Goal: Task Accomplishment & Management: Manage account settings

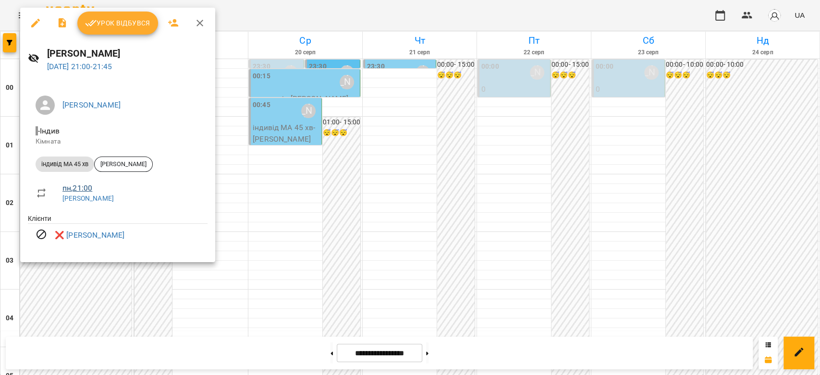
scroll to position [1111, 0]
click at [367, 173] on div at bounding box center [410, 187] width 820 height 375
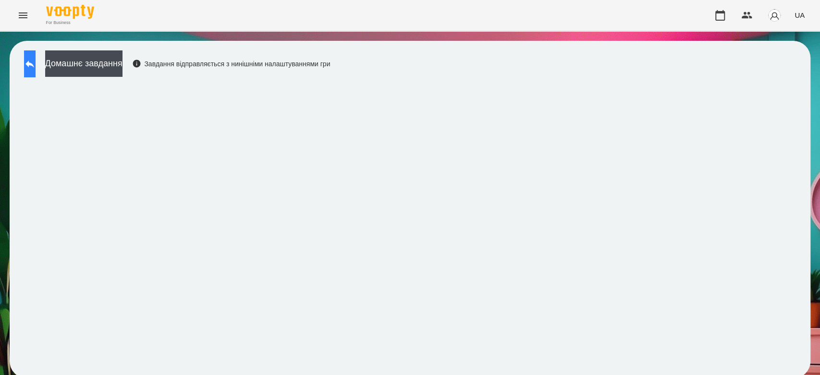
click at [36, 64] on icon at bounding box center [30, 64] width 12 height 12
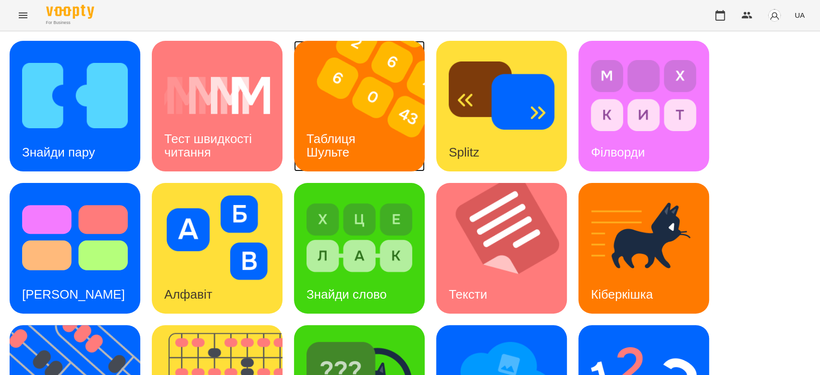
click at [373, 156] on img at bounding box center [365, 106] width 143 height 131
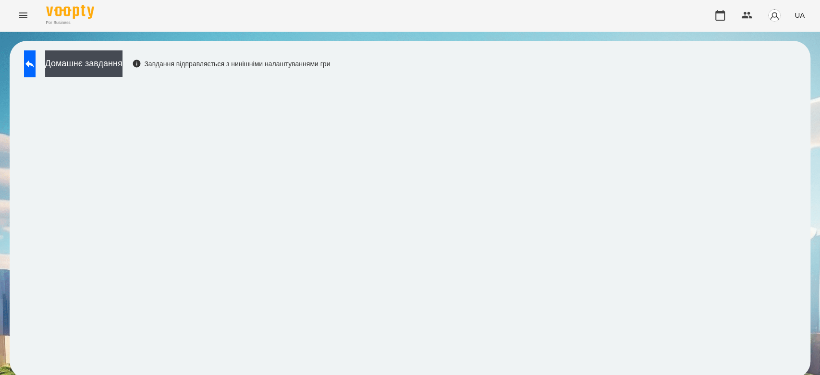
scroll to position [3, 0]
click at [112, 61] on button "Домашнє завдання" at bounding box center [83, 63] width 77 height 26
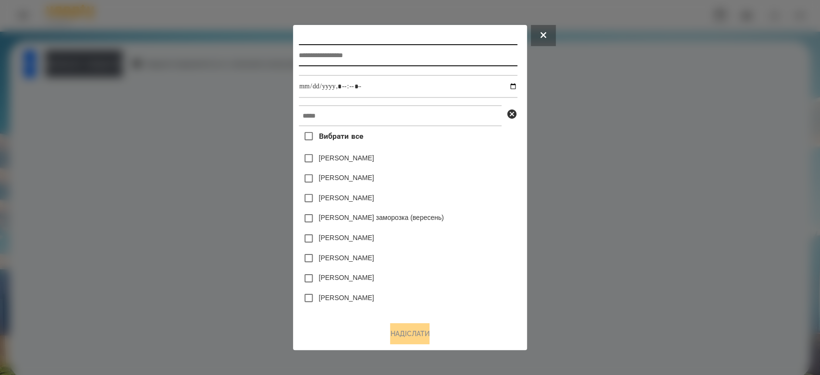
click at [343, 60] on input "text" at bounding box center [408, 55] width 219 height 22
type input "**********"
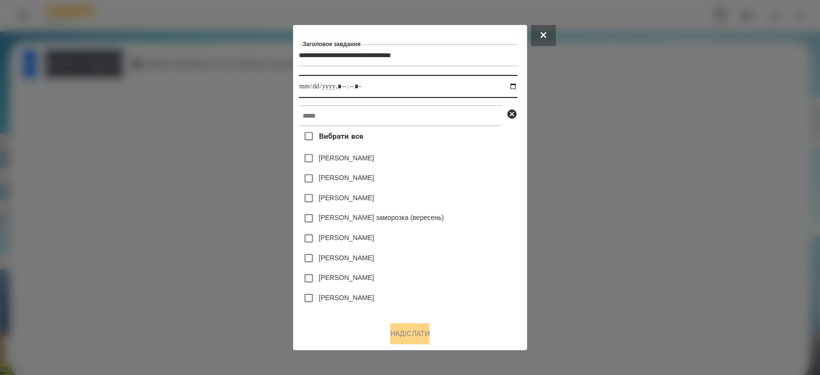
click at [517, 88] on input "datetime-local" at bounding box center [408, 86] width 219 height 23
type input "**********"
click at [456, 157] on div "Емма Северен" at bounding box center [408, 158] width 219 height 20
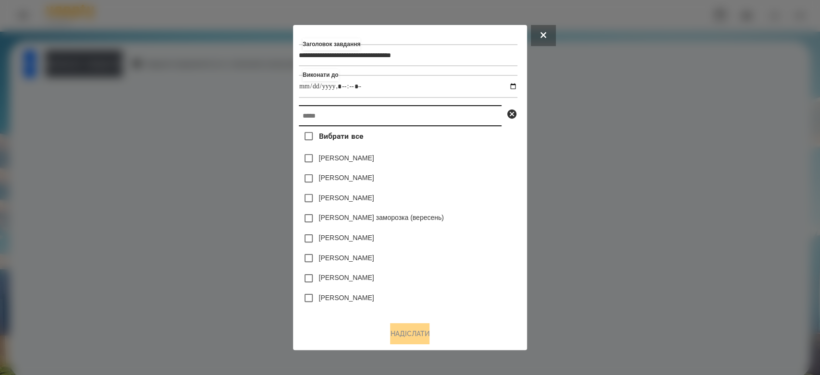
click at [458, 118] on input "text" at bounding box center [400, 115] width 203 height 21
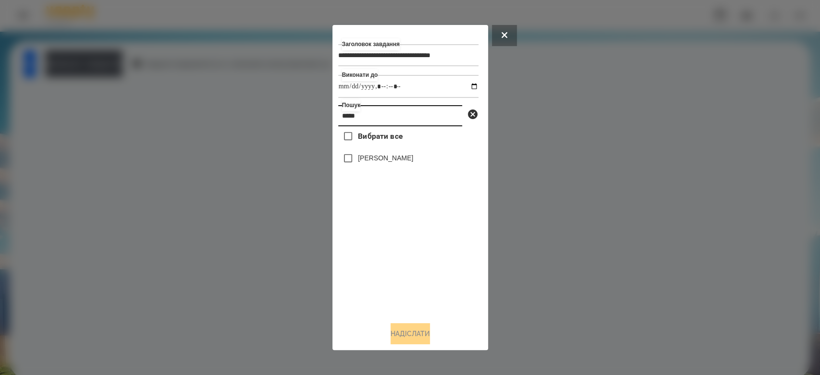
type input "*****"
click at [404, 157] on label "Деменчук Глорія" at bounding box center [385, 158] width 55 height 10
click at [411, 335] on button "Надіслати" at bounding box center [410, 333] width 39 height 21
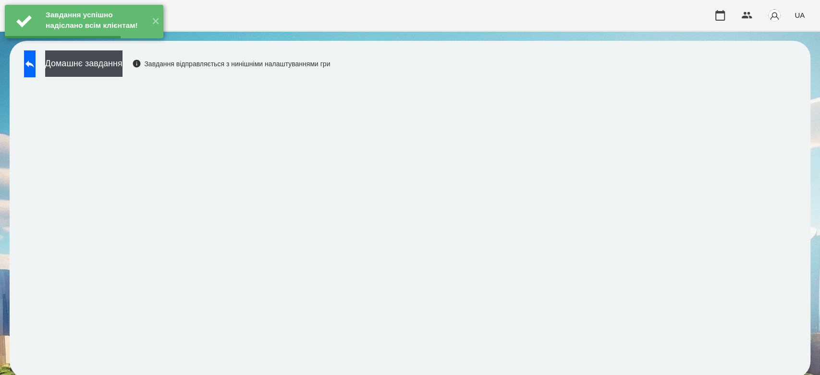
click at [109, 43] on div "Завдання успішно надіслано всім клієнтам! ✕" at bounding box center [84, 21] width 168 height 43
click at [106, 61] on button "Домашнє завдання" at bounding box center [83, 63] width 77 height 26
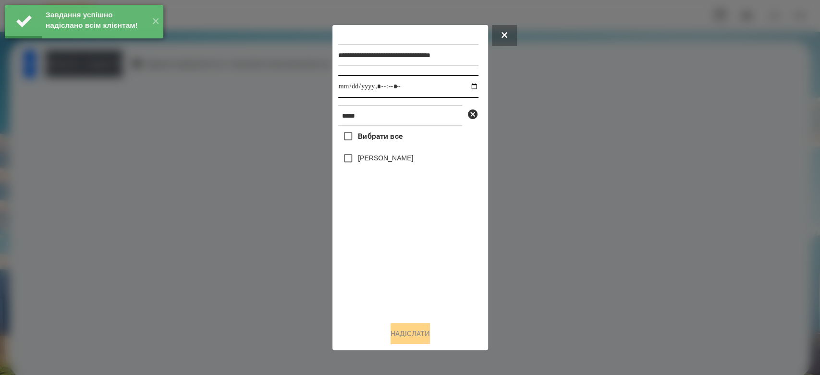
click at [465, 86] on input "datetime-local" at bounding box center [408, 86] width 140 height 23
type input "**********"
drag, startPoint x: 399, startPoint y: 263, endPoint x: 391, endPoint y: 209, distance: 54.0
click at [399, 263] on div "Вибрати все Деменчук Глорія" at bounding box center [408, 220] width 140 height 188
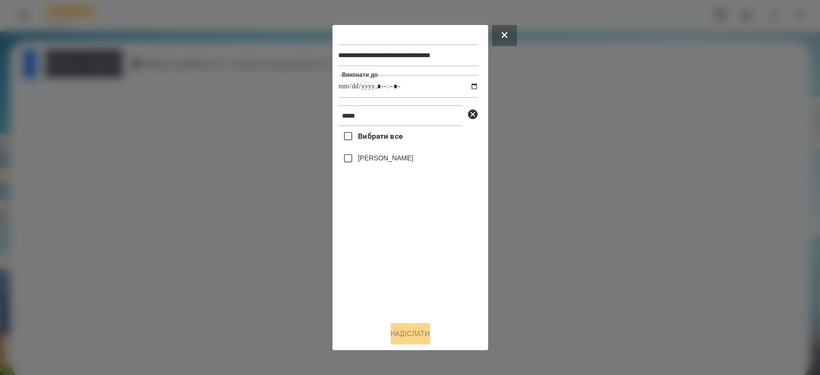
click at [392, 156] on label "Деменчук Глорія" at bounding box center [385, 158] width 55 height 10
click at [408, 335] on button "Надіслати" at bounding box center [410, 333] width 39 height 21
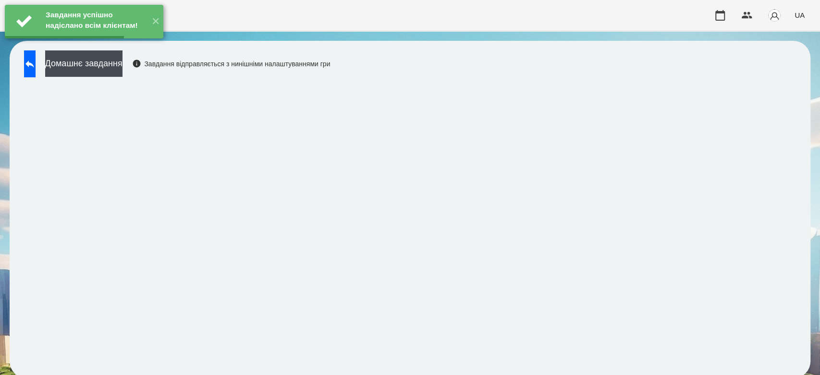
click at [106, 65] on button "Домашнє завдання" at bounding box center [83, 63] width 77 height 26
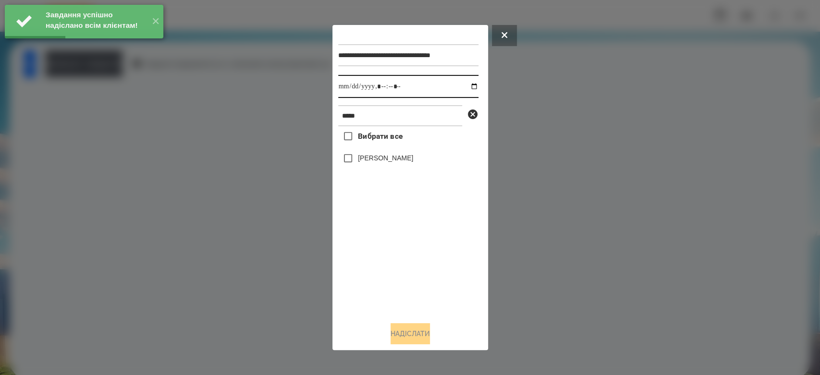
click at [463, 87] on input "datetime-local" at bounding box center [408, 86] width 140 height 23
type input "**********"
click at [392, 288] on div "Вибрати все Деменчук Глорія" at bounding box center [408, 220] width 140 height 188
click at [370, 158] on label "Деменчук Глорія" at bounding box center [385, 158] width 55 height 10
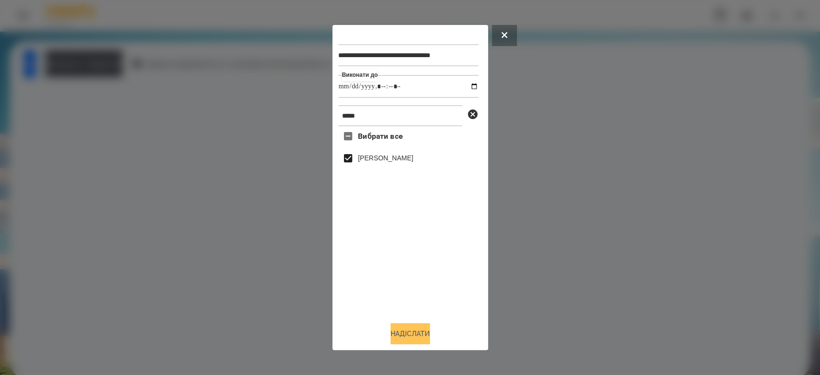
click at [417, 330] on button "Надіслати" at bounding box center [410, 333] width 39 height 21
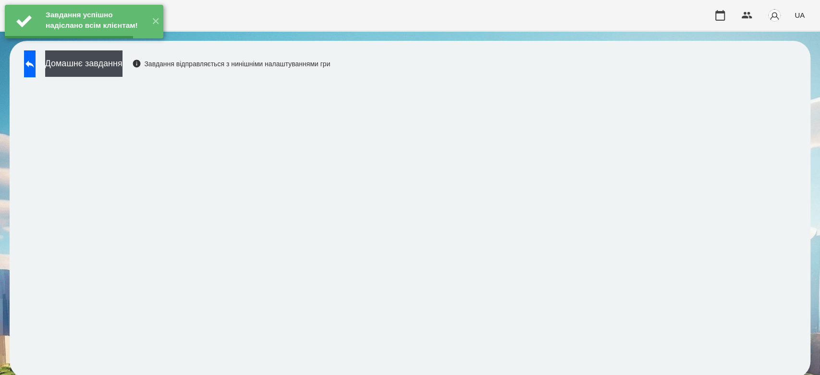
click at [129, 43] on div "Завдання успішно надіслано всім клієнтам! ✕" at bounding box center [84, 21] width 168 height 43
click at [123, 67] on button "Домашнє завдання" at bounding box center [83, 63] width 77 height 26
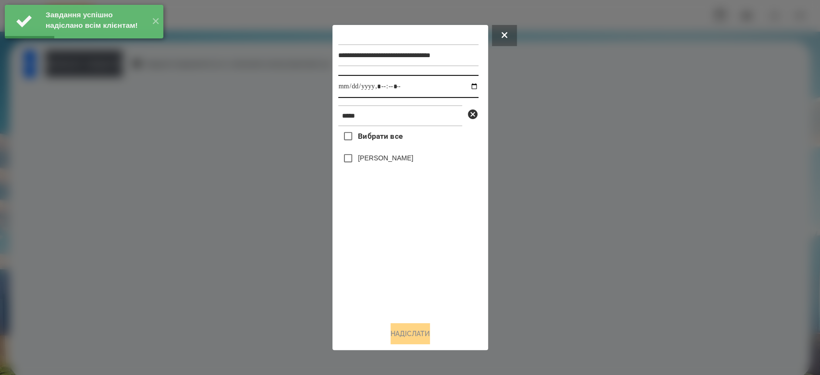
click at [470, 86] on input "datetime-local" at bounding box center [408, 86] width 140 height 23
type input "**********"
drag, startPoint x: 417, startPoint y: 259, endPoint x: 393, endPoint y: 199, distance: 64.2
click at [417, 259] on div "Вибрати все Деменчук Глорія" at bounding box center [408, 220] width 140 height 188
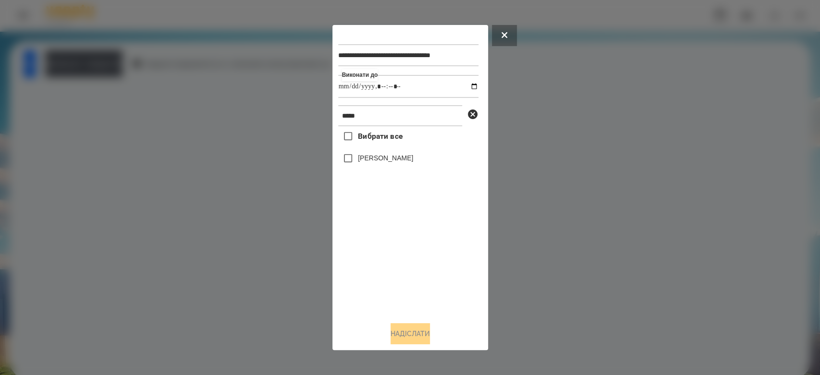
click at [384, 157] on label "Деменчук Глорія" at bounding box center [385, 158] width 55 height 10
click at [423, 335] on button "Надіслати" at bounding box center [410, 333] width 39 height 21
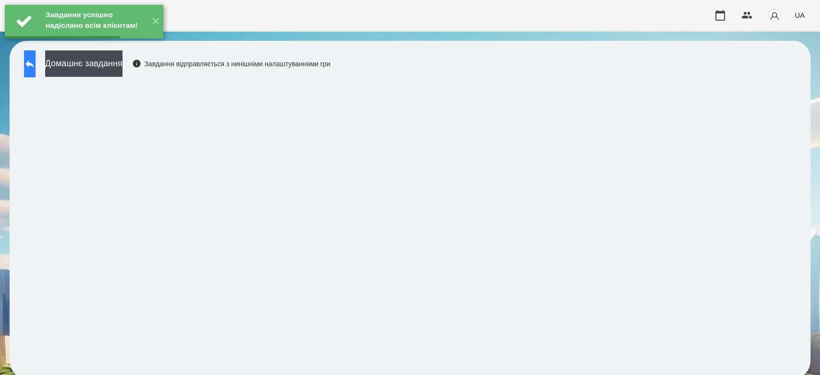
click at [57, 65] on div "Домашнє завдання Завдання відправляється з нинішніми налаштуваннями гри" at bounding box center [174, 66] width 311 height 32
click at [36, 63] on button at bounding box center [30, 63] width 12 height 27
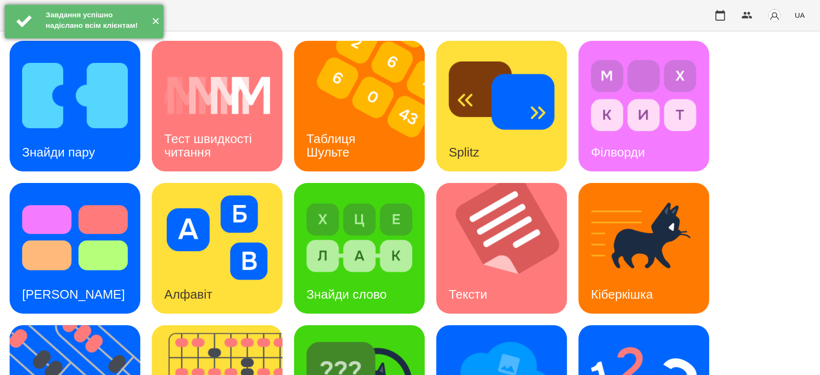
click at [150, 38] on button "✕" at bounding box center [155, 22] width 16 height 34
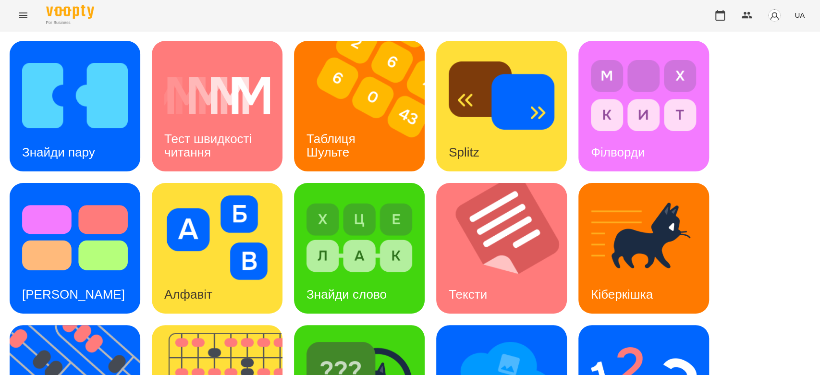
scroll to position [232, 0]
click at [521, 338] on img at bounding box center [502, 380] width 106 height 85
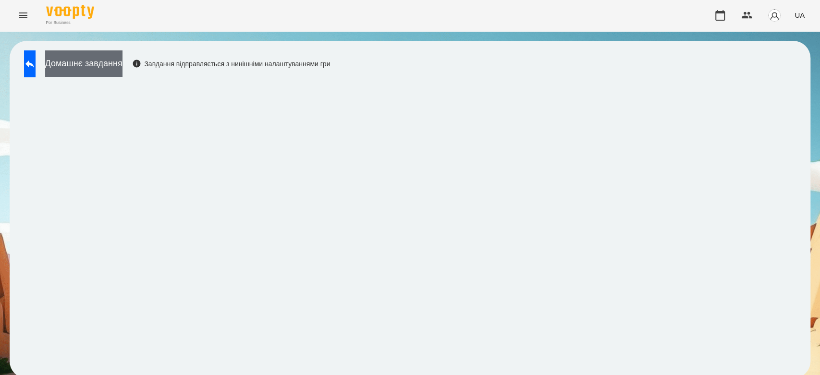
click at [96, 70] on button "Домашнє завдання" at bounding box center [83, 63] width 77 height 26
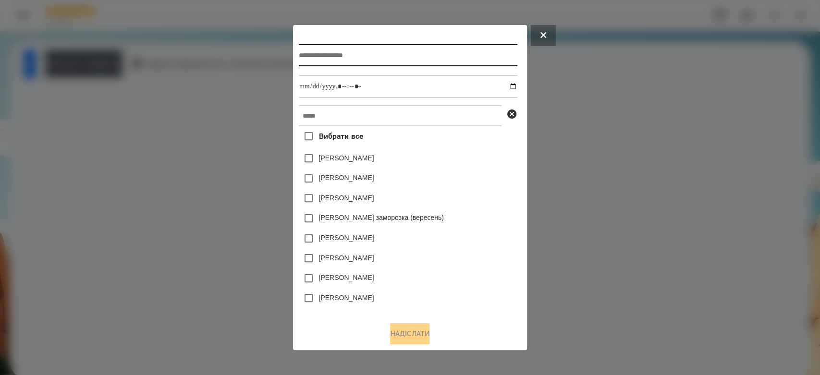
click at [346, 54] on input "text" at bounding box center [408, 55] width 219 height 22
type input "**********"
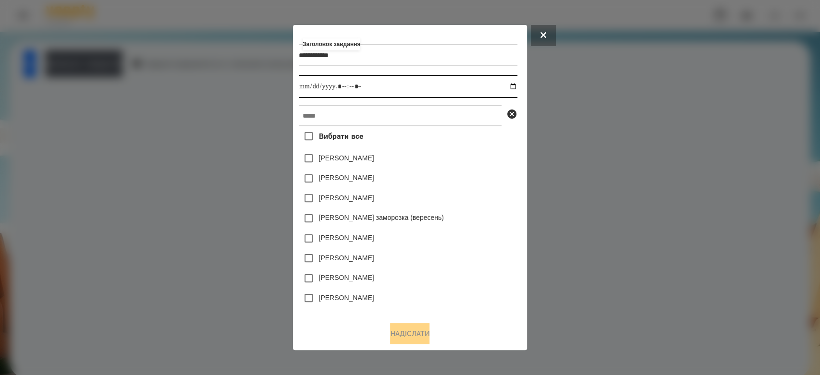
click at [515, 86] on input "datetime-local" at bounding box center [408, 86] width 219 height 23
type input "**********"
click at [456, 180] on div "Яна Щербакова" at bounding box center [408, 179] width 219 height 20
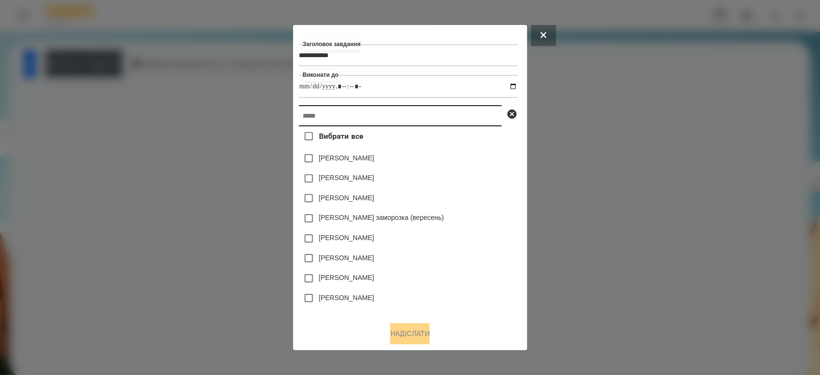
click at [452, 124] on input "text" at bounding box center [400, 115] width 203 height 21
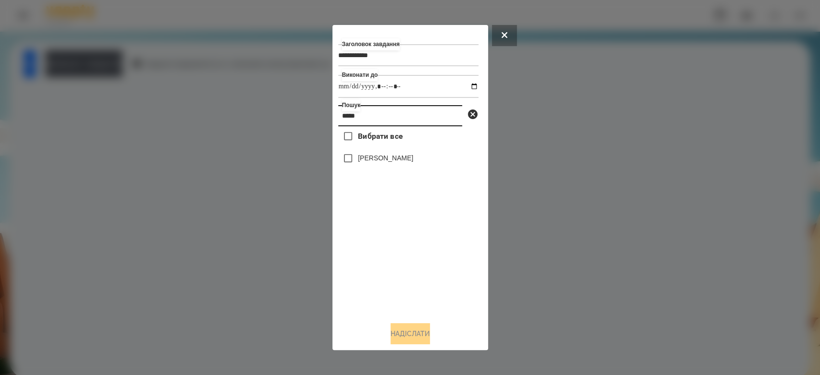
type input "*****"
click at [384, 158] on label "Деменчук Глорія" at bounding box center [385, 158] width 55 height 10
click at [397, 329] on button "Надіслати" at bounding box center [410, 333] width 39 height 21
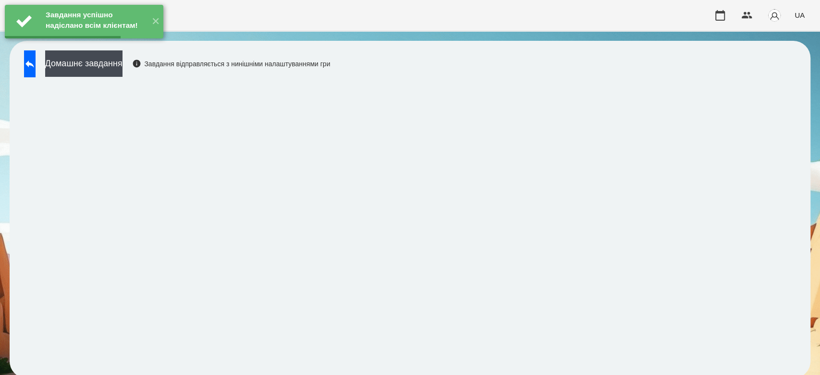
click at [123, 64] on button "Домашнє завдання" at bounding box center [83, 63] width 77 height 26
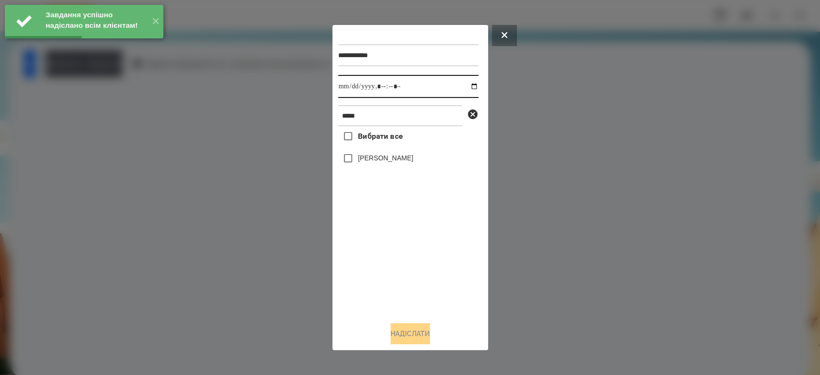
click at [467, 91] on input "datetime-local" at bounding box center [408, 86] width 140 height 23
click at [466, 88] on input "datetime-local" at bounding box center [408, 86] width 140 height 23
type input "**********"
drag, startPoint x: 430, startPoint y: 272, endPoint x: 429, endPoint y: 265, distance: 6.9
click at [430, 272] on div "Вибрати все Деменчук Глорія" at bounding box center [408, 220] width 140 height 188
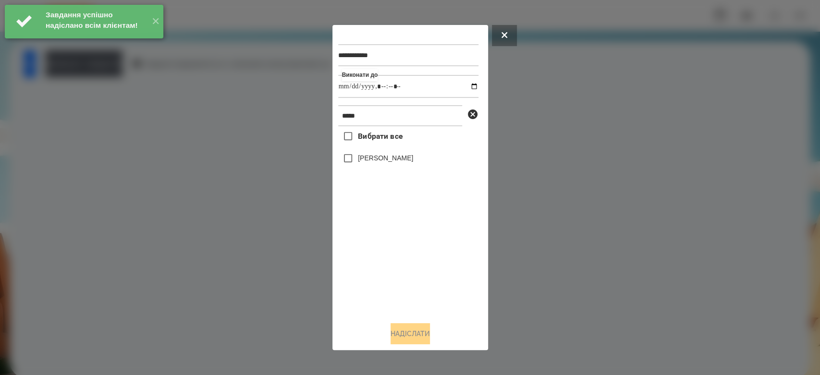
click at [407, 160] on label "Деменчук Глорія" at bounding box center [385, 158] width 55 height 10
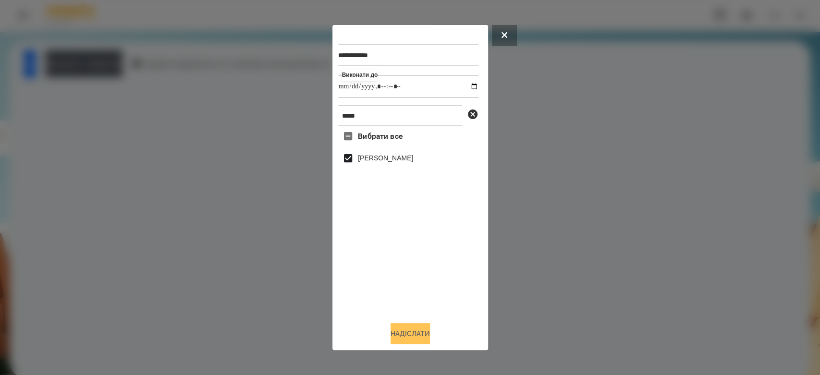
click at [423, 332] on button "Надіслати" at bounding box center [410, 333] width 39 height 21
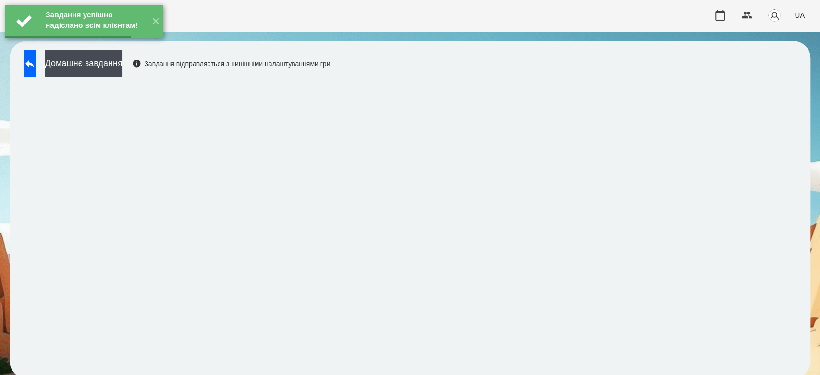
click at [123, 64] on button "Домашнє завдання" at bounding box center [83, 63] width 77 height 26
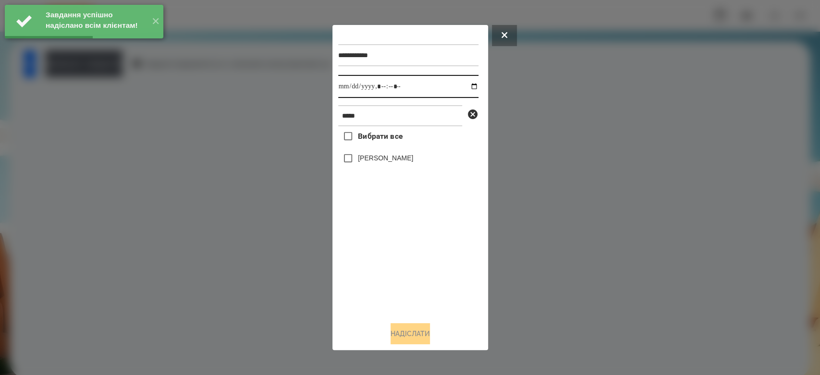
click at [467, 86] on input "datetime-local" at bounding box center [408, 86] width 140 height 23
type input "**********"
drag, startPoint x: 429, startPoint y: 261, endPoint x: 408, endPoint y: 198, distance: 65.9
click at [429, 261] on div "Вибрати все Деменчук Глорія" at bounding box center [408, 220] width 140 height 188
click at [390, 156] on label "Деменчук Глорія" at bounding box center [385, 158] width 55 height 10
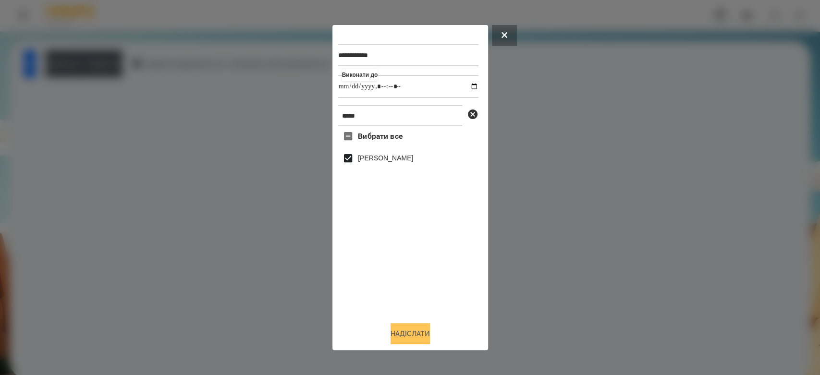
click at [418, 333] on button "Надіслати" at bounding box center [410, 333] width 39 height 21
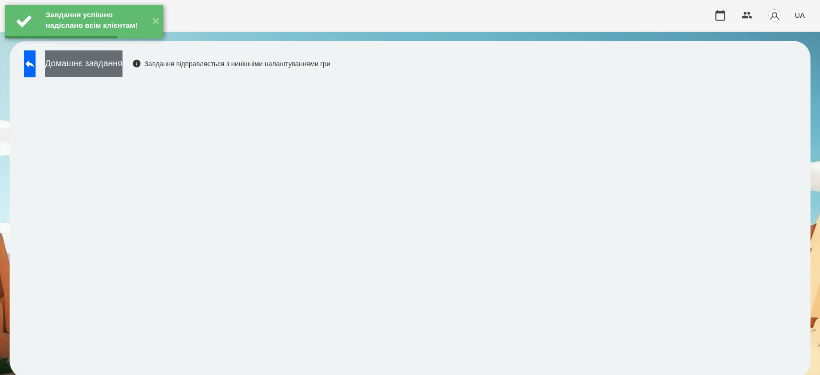
click at [123, 70] on button "Домашнє завдання" at bounding box center [83, 63] width 77 height 26
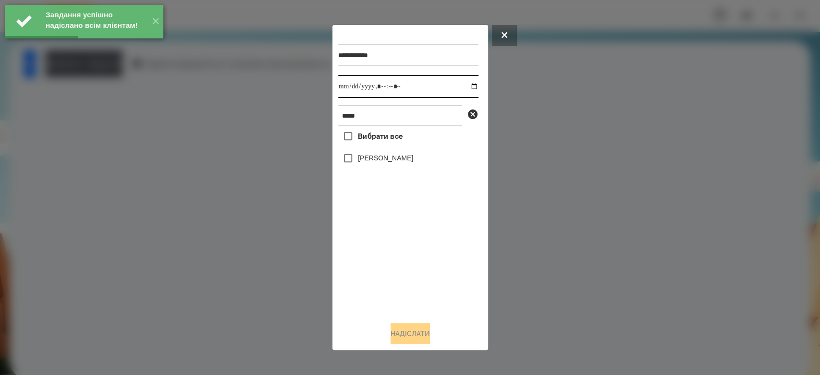
click at [467, 86] on input "datetime-local" at bounding box center [408, 86] width 140 height 23
type input "**********"
click at [412, 277] on div "Вибрати все Деменчук Глорія" at bounding box center [408, 220] width 140 height 188
click at [391, 156] on label "Деменчук Глорія" at bounding box center [385, 158] width 55 height 10
click at [417, 334] on button "Надіслати" at bounding box center [410, 333] width 39 height 21
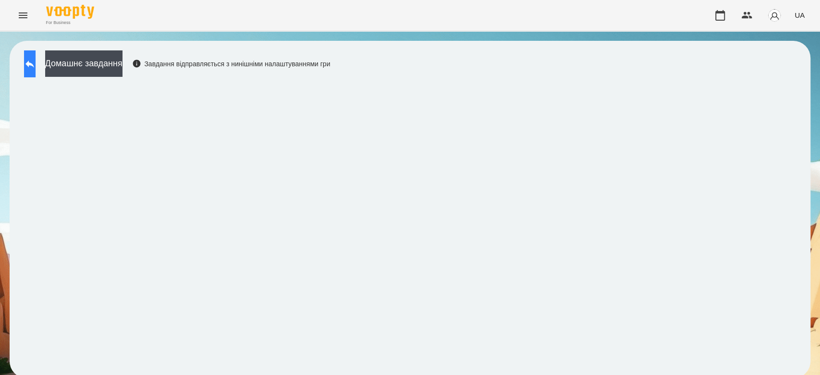
click at [36, 58] on button at bounding box center [30, 63] width 12 height 27
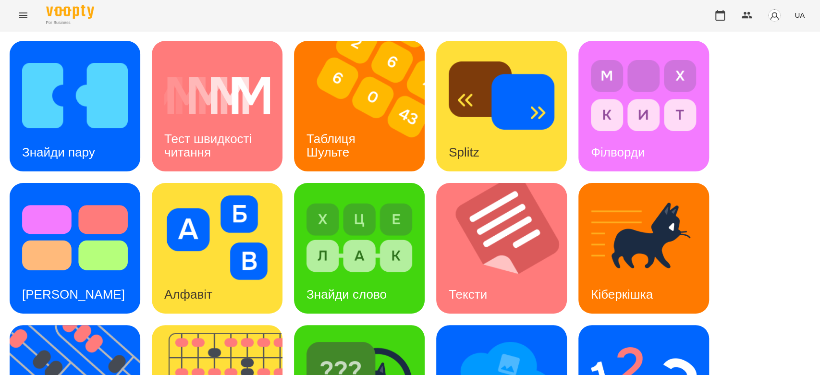
scroll to position [232, 0]
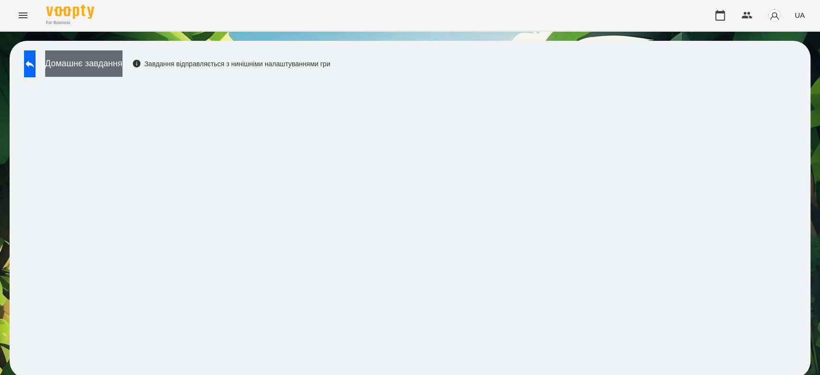
click at [123, 65] on button "Домашнє завдання" at bounding box center [83, 63] width 77 height 26
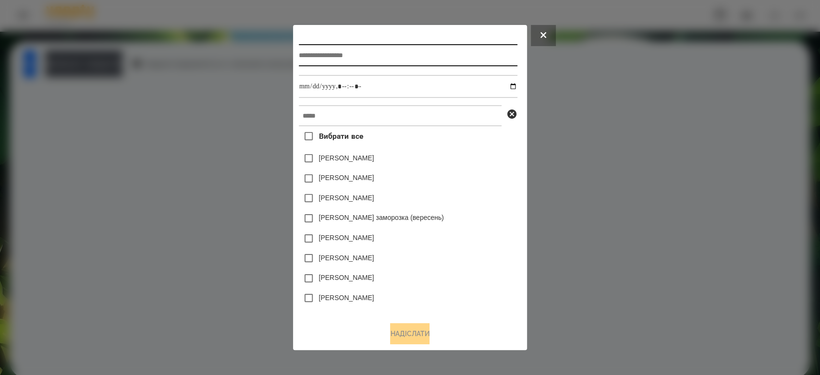
click at [370, 54] on input "text" at bounding box center [408, 55] width 219 height 22
type input "*****"
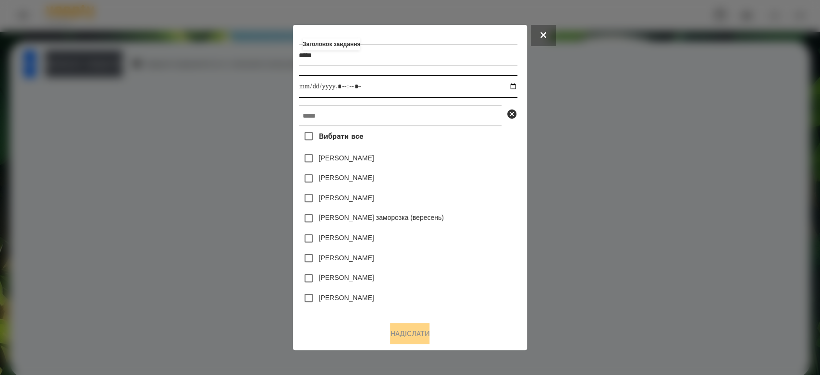
click at [516, 89] on input "datetime-local" at bounding box center [408, 86] width 219 height 23
type input "**********"
click at [483, 150] on div "Емма Северен" at bounding box center [408, 158] width 219 height 20
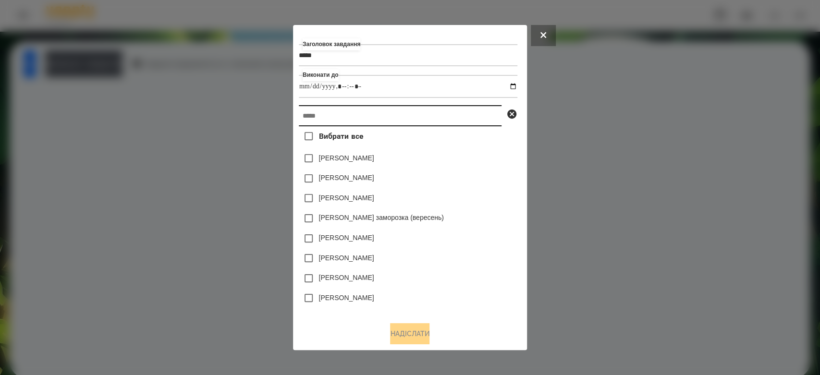
click at [451, 106] on input "text" at bounding box center [400, 115] width 203 height 21
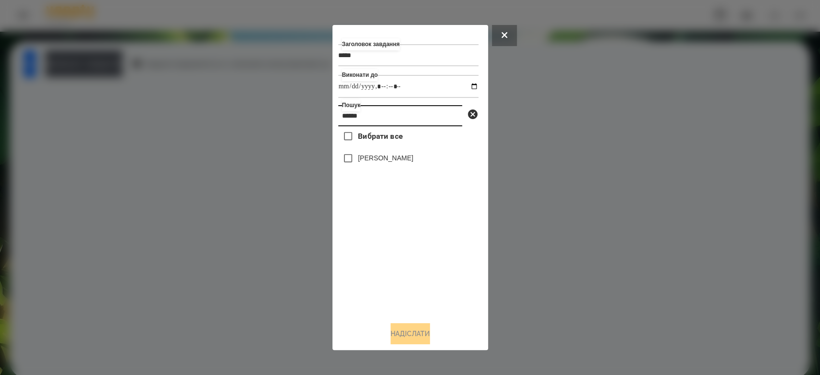
type input "******"
click at [405, 160] on label "Деменчук Глорія" at bounding box center [385, 158] width 55 height 10
click at [424, 337] on button "Надіслати" at bounding box center [410, 333] width 39 height 21
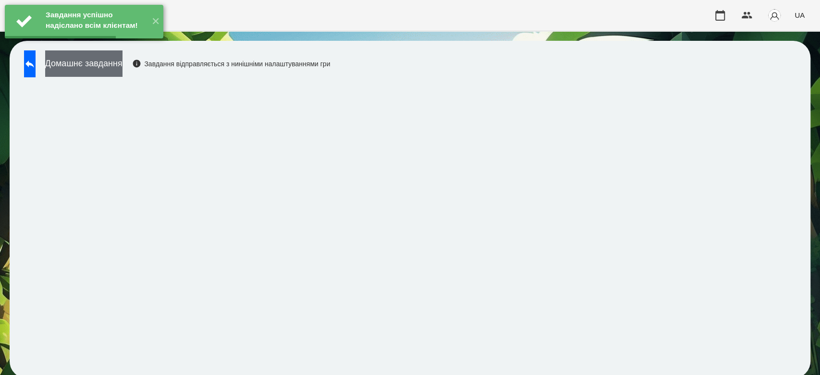
click at [123, 72] on button "Домашнє завдання" at bounding box center [83, 63] width 77 height 26
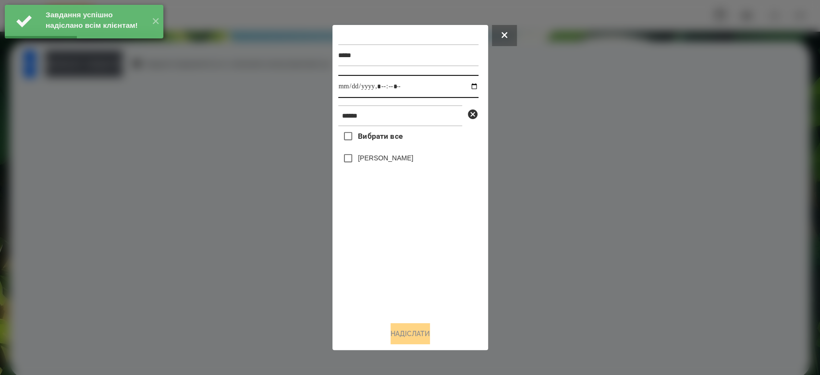
click at [461, 88] on input "datetime-local" at bounding box center [408, 86] width 140 height 23
type input "**********"
drag, startPoint x: 422, startPoint y: 290, endPoint x: 421, endPoint y: 258, distance: 31.7
click at [422, 290] on div "Вибрати все Деменчук Глорія" at bounding box center [408, 220] width 140 height 188
click at [388, 148] on div "Вибрати все Деменчук Глорія" at bounding box center [408, 220] width 140 height 188
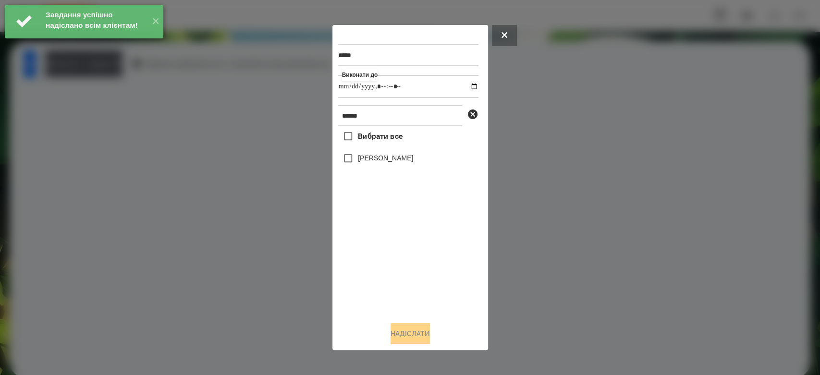
click at [392, 157] on label "Деменчук Глорія" at bounding box center [385, 158] width 55 height 10
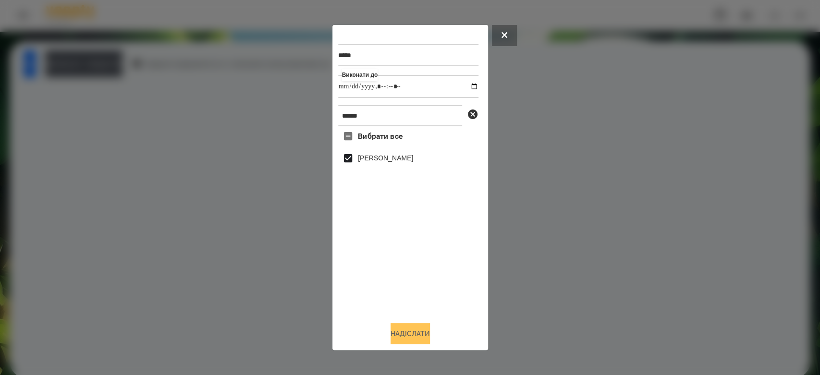
click at [407, 331] on button "Надіслати" at bounding box center [410, 333] width 39 height 21
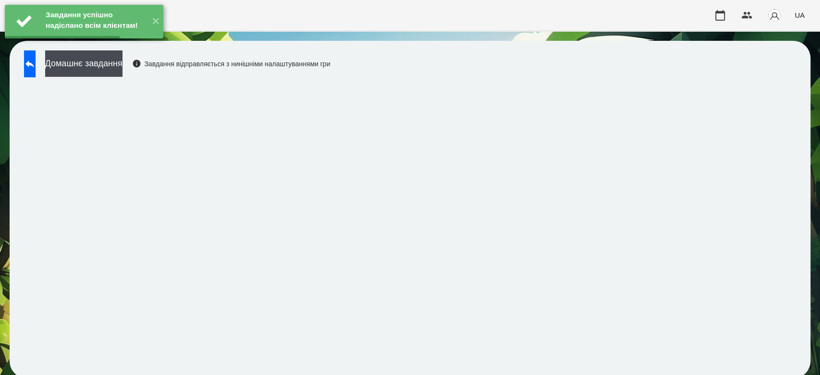
click at [123, 72] on button "Домашнє завдання" at bounding box center [83, 63] width 77 height 26
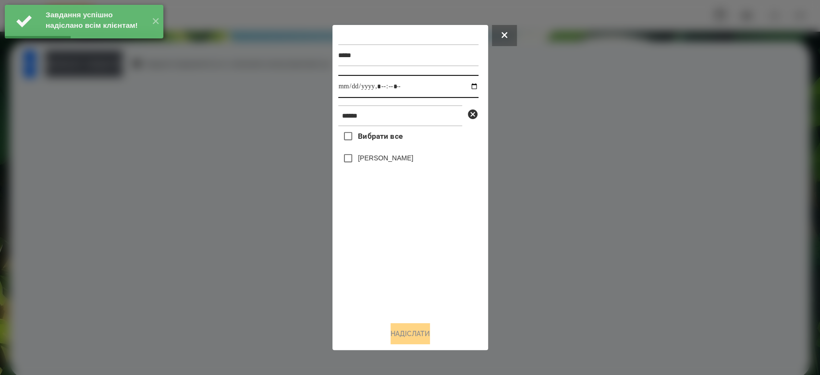
click at [469, 86] on input "datetime-local" at bounding box center [408, 86] width 140 height 23
type input "**********"
drag, startPoint x: 442, startPoint y: 284, endPoint x: 438, endPoint y: 258, distance: 27.2
click at [442, 284] on div "Вибрати все Деменчук Глорія" at bounding box center [408, 220] width 140 height 188
click at [409, 166] on div "Деменчук Глорія" at bounding box center [408, 158] width 140 height 20
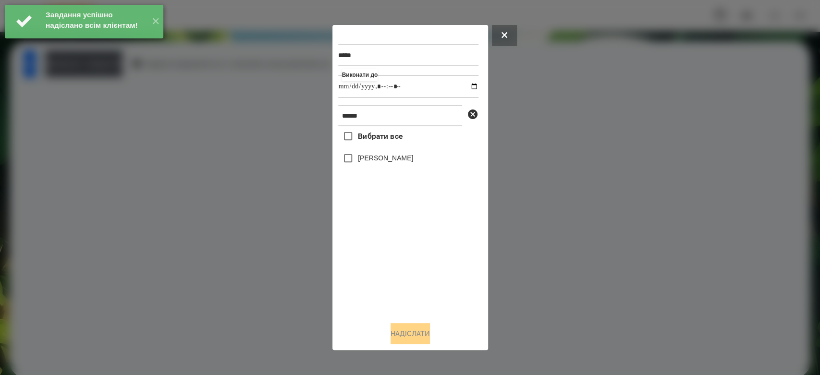
click at [410, 157] on label "Деменчук Глорія" at bounding box center [385, 158] width 55 height 10
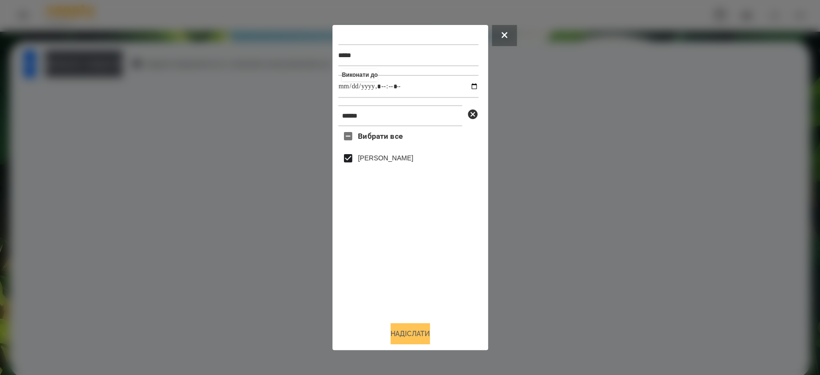
click at [416, 330] on button "Надіслати" at bounding box center [410, 333] width 39 height 21
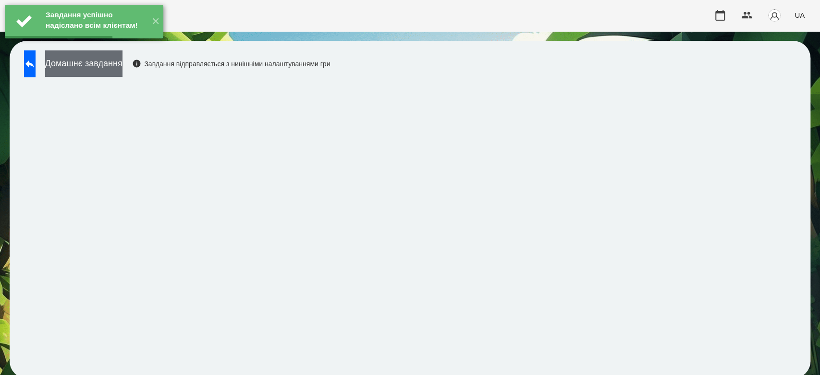
click at [123, 66] on button "Домашнє завдання" at bounding box center [83, 63] width 77 height 26
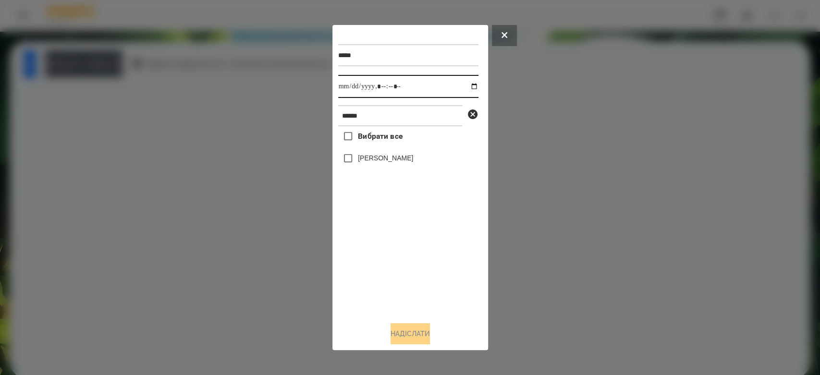
click at [468, 84] on input "datetime-local" at bounding box center [408, 86] width 140 height 23
type input "**********"
drag, startPoint x: 456, startPoint y: 304, endPoint x: 449, endPoint y: 278, distance: 26.6
click at [456, 304] on div "Вибрати все Деменчук Глорія" at bounding box center [408, 220] width 140 height 188
click at [376, 163] on label "Деменчук Глорія" at bounding box center [385, 158] width 55 height 10
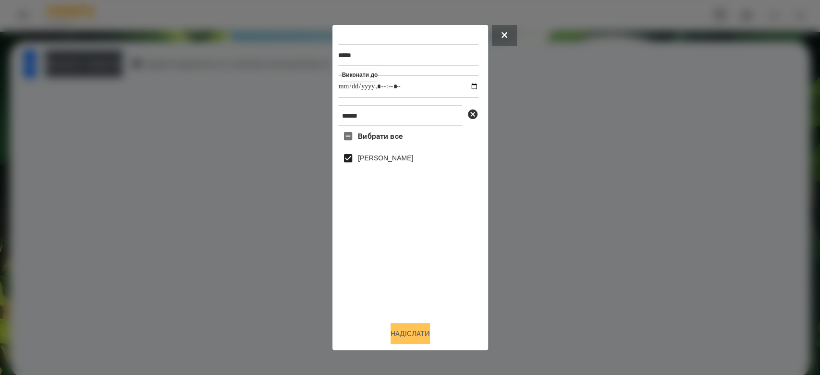
click at [423, 333] on button "Надіслати" at bounding box center [410, 333] width 39 height 21
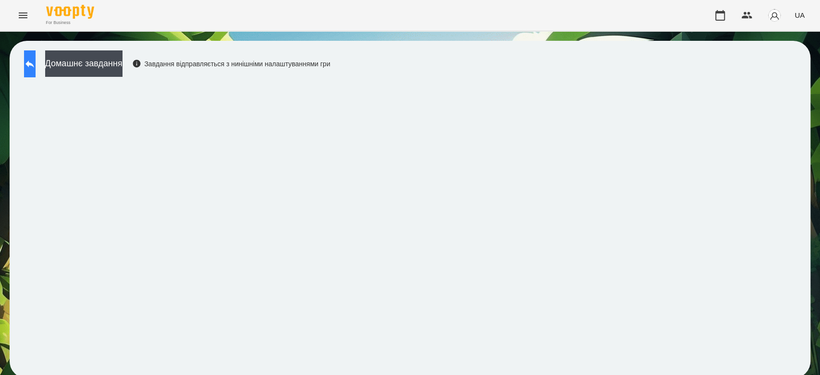
click at [36, 57] on button at bounding box center [30, 63] width 12 height 27
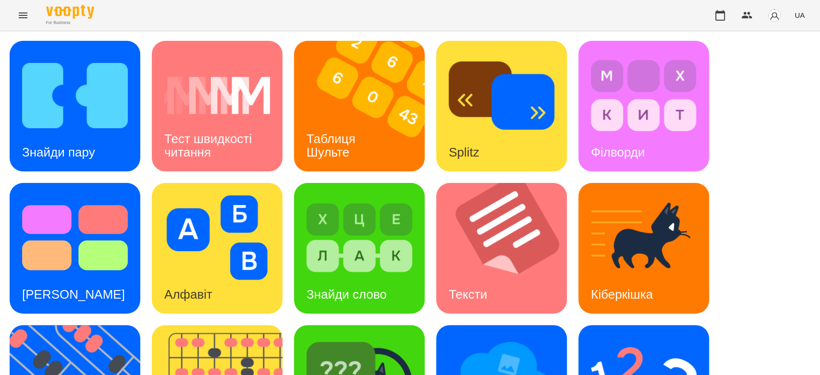
scroll to position [72, 0]
click at [392, 196] on img at bounding box center [360, 238] width 106 height 85
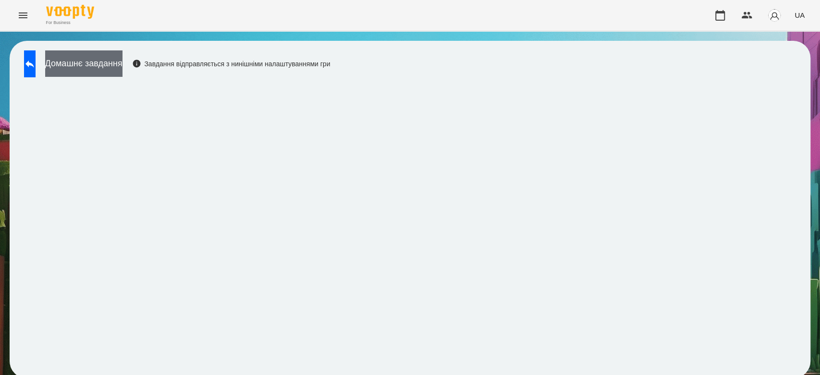
click at [97, 68] on button "Домашнє завдання" at bounding box center [83, 63] width 77 height 26
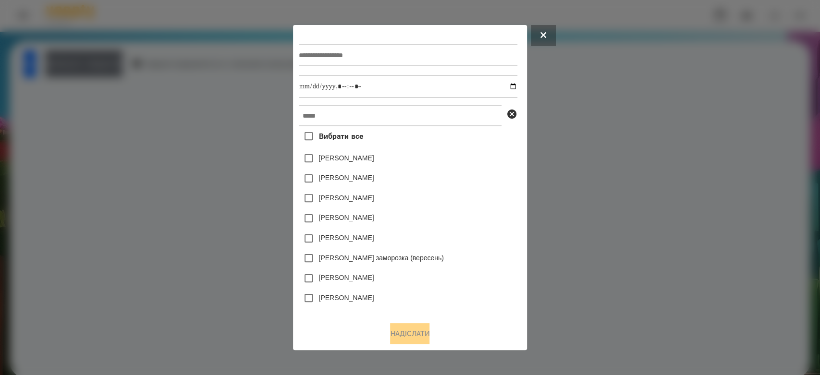
click at [422, 49] on input "text" at bounding box center [408, 55] width 219 height 22
type input "**********"
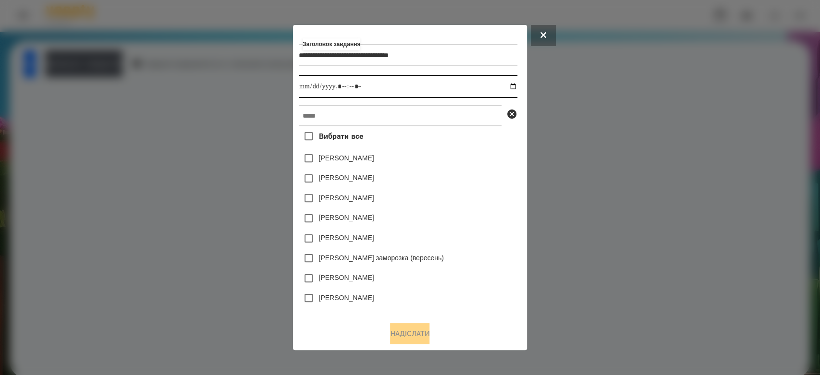
click at [515, 87] on input "datetime-local" at bounding box center [408, 86] width 219 height 23
type input "**********"
drag, startPoint x: 492, startPoint y: 150, endPoint x: 479, endPoint y: 112, distance: 40.3
click at [492, 149] on div "Вибрати все Яна Щербакова Емма Северен Дамір Карпов Нижник Тамерлан Ісаєв Свято…" at bounding box center [408, 220] width 219 height 188
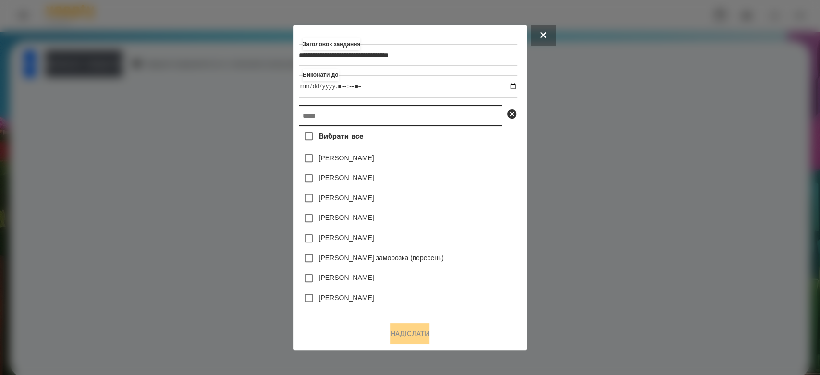
click at [478, 111] on input "text" at bounding box center [400, 115] width 203 height 21
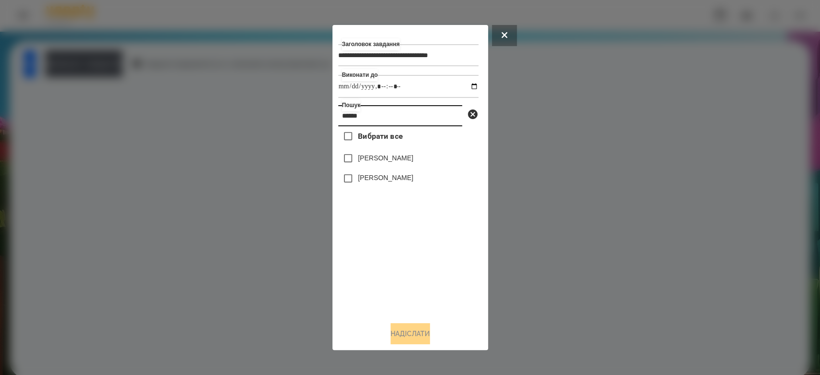
type input "******"
click at [413, 160] on label "Олександр Кривоносов" at bounding box center [385, 158] width 55 height 10
click at [406, 344] on button "Надіслати" at bounding box center [410, 333] width 39 height 21
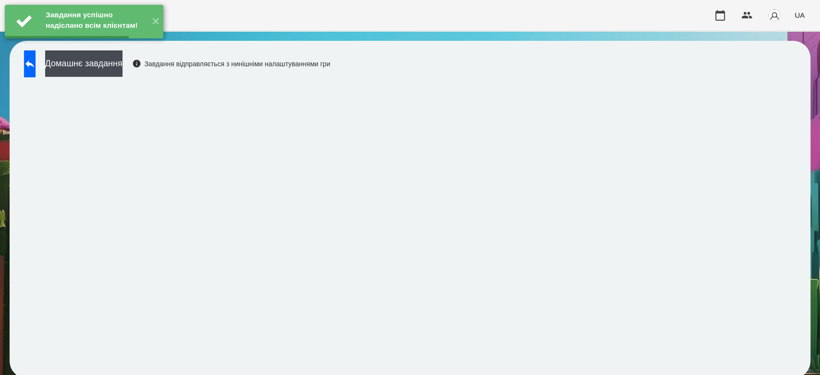
click at [123, 68] on button "Домашнє завдання" at bounding box center [83, 63] width 77 height 26
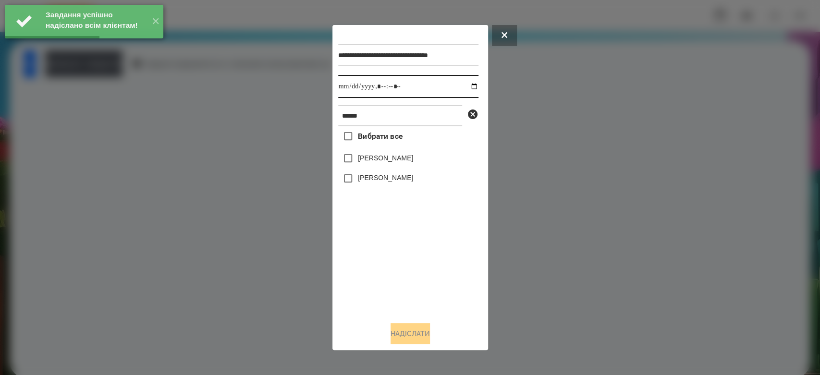
click at [466, 86] on input "datetime-local" at bounding box center [408, 86] width 140 height 23
type input "**********"
drag, startPoint x: 426, startPoint y: 280, endPoint x: 409, endPoint y: 210, distance: 71.2
click at [425, 275] on div "Вибрати все Олександр Кривоносов Олексій Кривонос" at bounding box center [408, 220] width 140 height 188
click at [399, 151] on div "Олександр Кривоносов" at bounding box center [408, 158] width 140 height 20
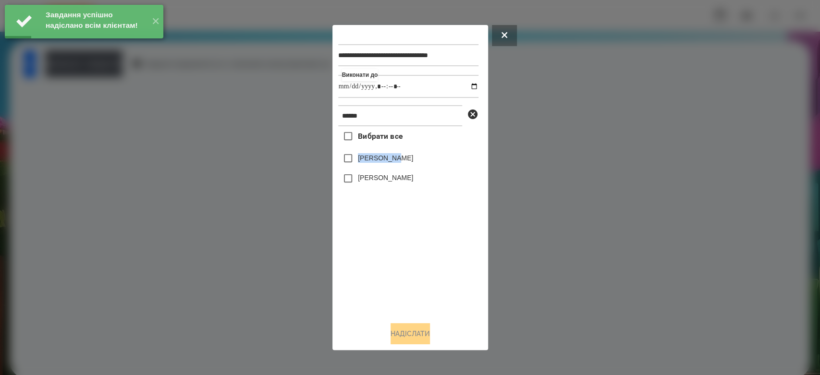
click at [399, 155] on label "Олександр Кривоносов" at bounding box center [385, 158] width 55 height 10
click at [413, 158] on label "Олександр Кривоносов" at bounding box center [385, 158] width 55 height 10
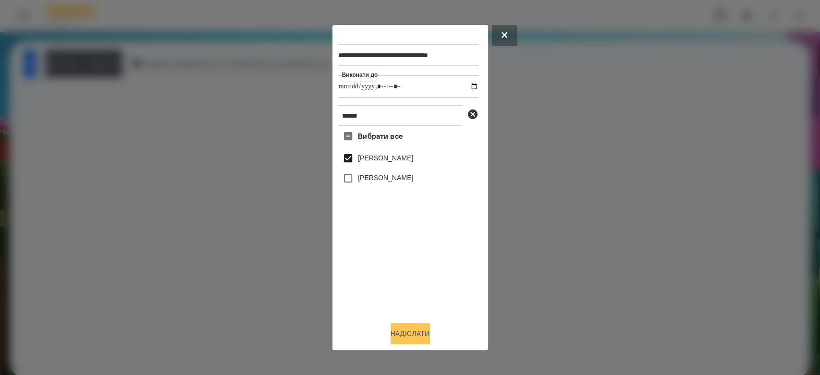
click at [421, 335] on button "Надіслати" at bounding box center [410, 333] width 39 height 21
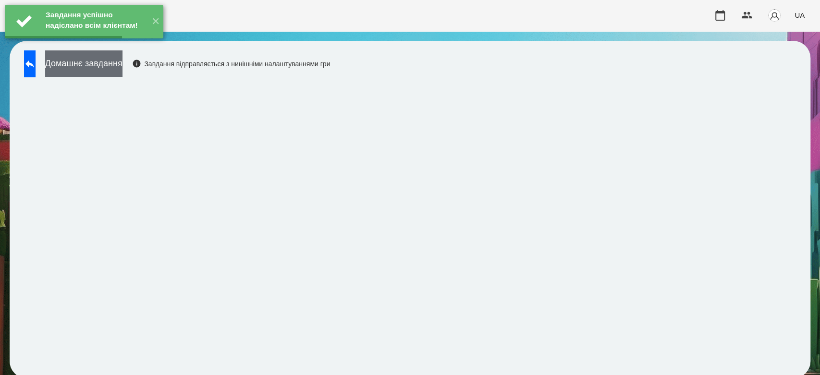
click at [123, 68] on button "Домашнє завдання" at bounding box center [83, 63] width 77 height 26
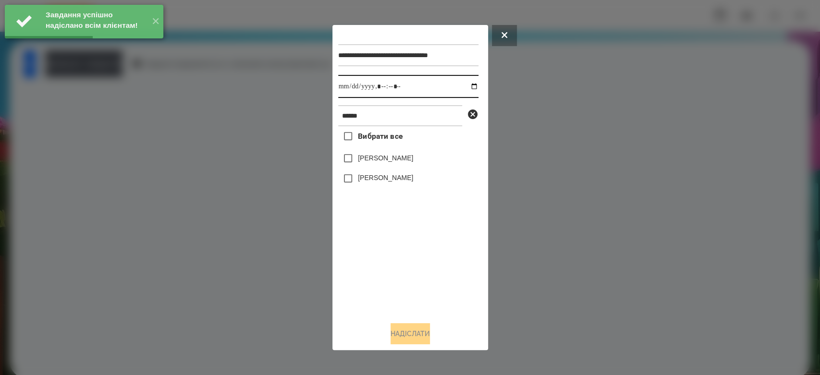
click at [467, 88] on input "datetime-local" at bounding box center [408, 86] width 140 height 23
type input "**********"
drag, startPoint x: 433, startPoint y: 305, endPoint x: 411, endPoint y: 211, distance: 96.1
click at [433, 305] on div "Вибрати все Олександр Кривоносов Олексій Кривонос" at bounding box center [408, 220] width 140 height 188
click at [401, 156] on label "Олександр Кривоносов" at bounding box center [385, 158] width 55 height 10
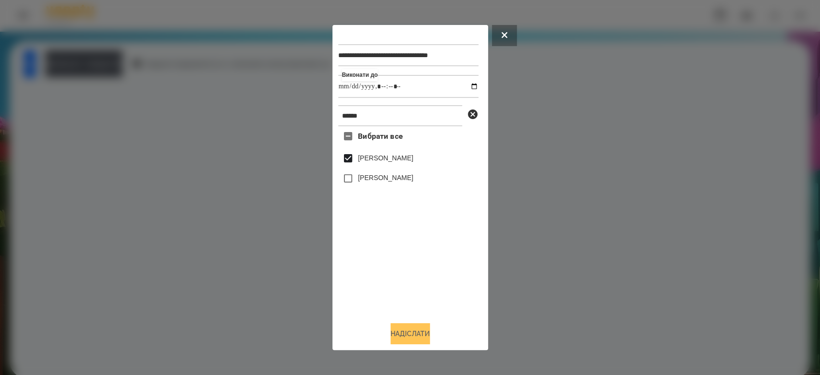
click at [419, 332] on button "Надіслати" at bounding box center [410, 333] width 39 height 21
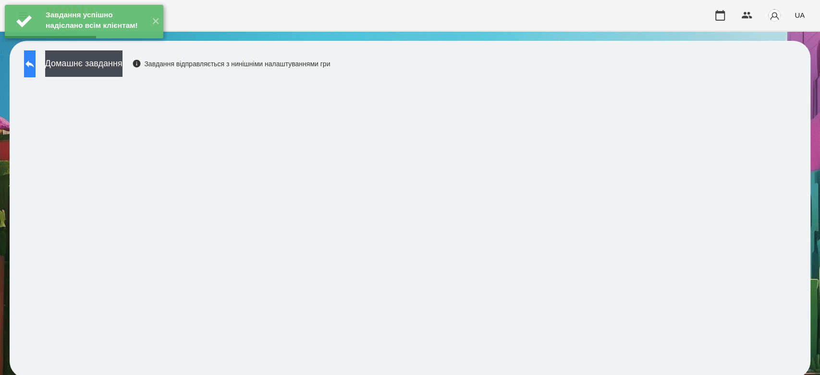
click at [34, 63] on icon at bounding box center [29, 64] width 9 height 7
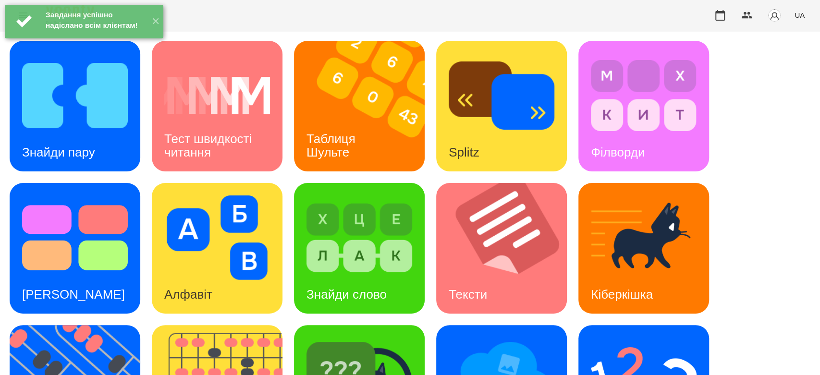
scroll to position [232, 0]
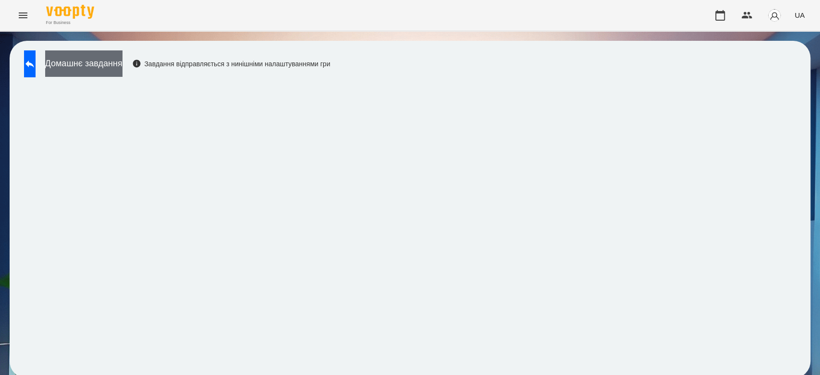
click at [123, 67] on button "Домашнє завдання" at bounding box center [83, 63] width 77 height 26
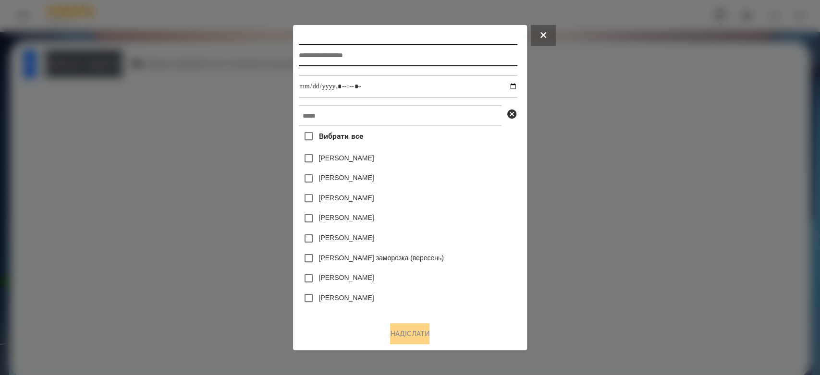
click at [368, 49] on input "text" at bounding box center [408, 55] width 219 height 22
type input "**********"
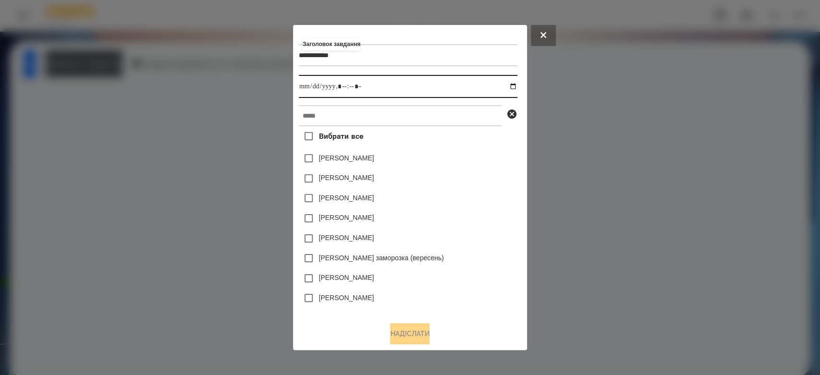
click at [514, 86] on input "datetime-local" at bounding box center [408, 86] width 219 height 23
type input "**********"
drag, startPoint x: 458, startPoint y: 160, endPoint x: 496, endPoint y: 158, distance: 37.6
click at [498, 160] on div "Яна Щербакова" at bounding box center [408, 158] width 219 height 20
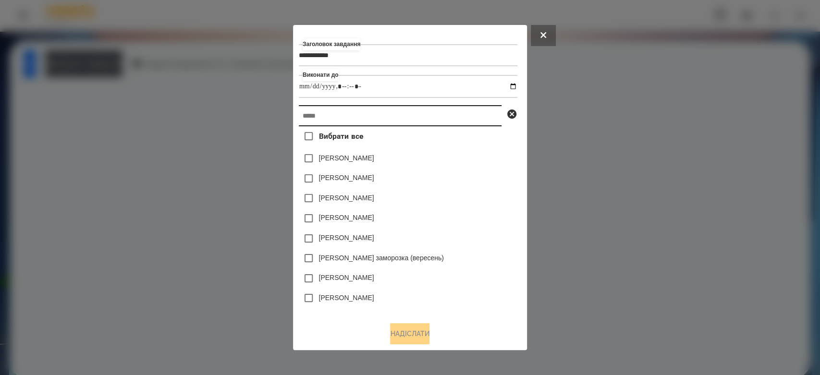
click at [456, 116] on input "text" at bounding box center [400, 115] width 203 height 21
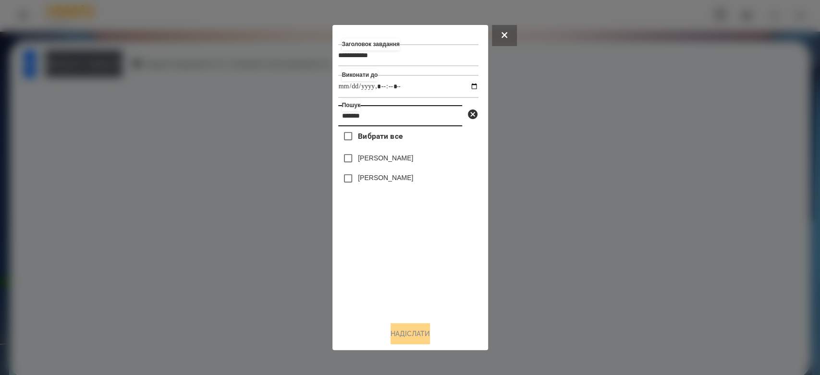
type input "*******"
click at [413, 156] on label "Олександр Кривоносов" at bounding box center [385, 158] width 55 height 10
click at [420, 332] on button "Надіслати" at bounding box center [410, 333] width 39 height 21
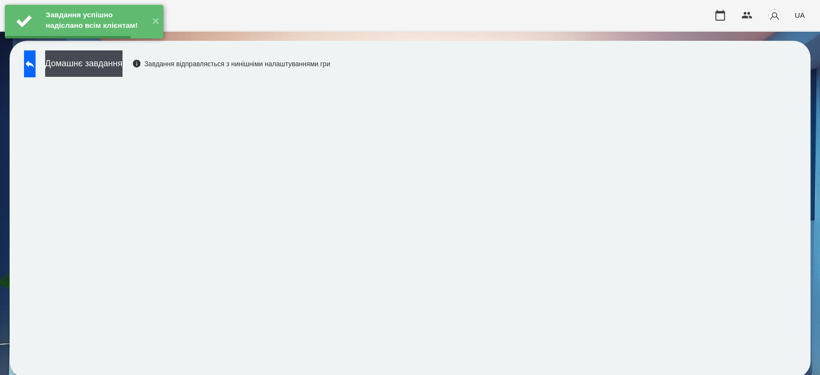
click at [115, 69] on button "Домашнє завдання" at bounding box center [83, 63] width 77 height 26
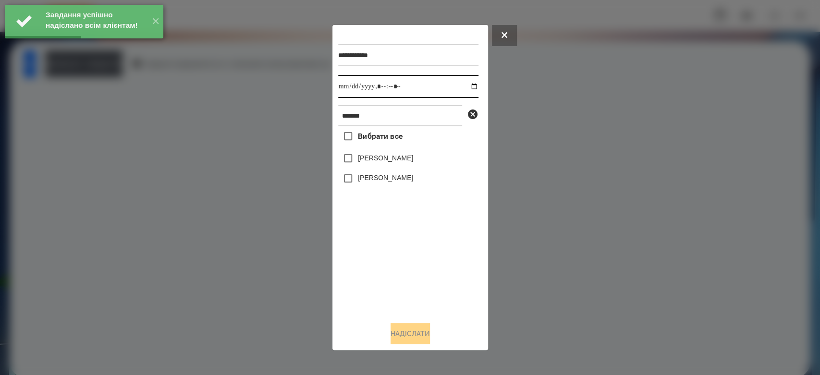
click at [466, 86] on input "datetime-local" at bounding box center [408, 86] width 140 height 23
type input "**********"
drag, startPoint x: 408, startPoint y: 265, endPoint x: 389, endPoint y: 207, distance: 61.2
click at [408, 265] on div "Вибрати все Олександр Кривоносов Олексій Кривонос" at bounding box center [408, 220] width 140 height 188
click at [377, 157] on label "Олександр Кривоносов" at bounding box center [385, 158] width 55 height 10
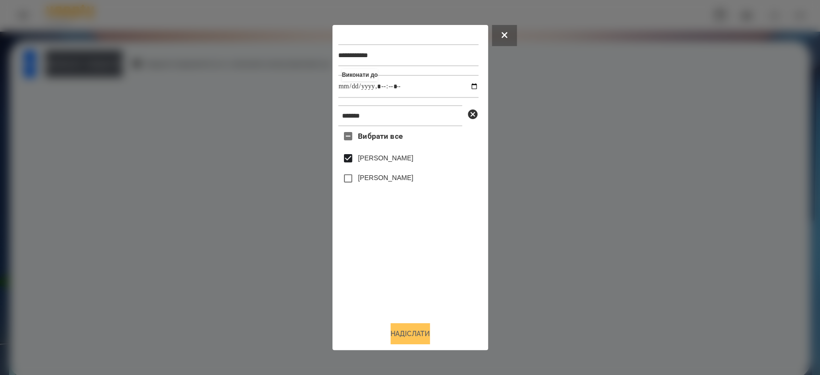
click at [421, 331] on button "Надіслати" at bounding box center [410, 333] width 39 height 21
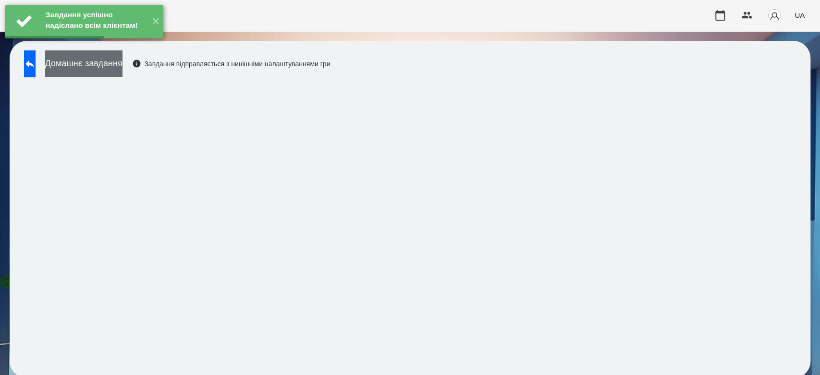
click at [121, 65] on button "Домашнє завдання" at bounding box center [83, 63] width 77 height 26
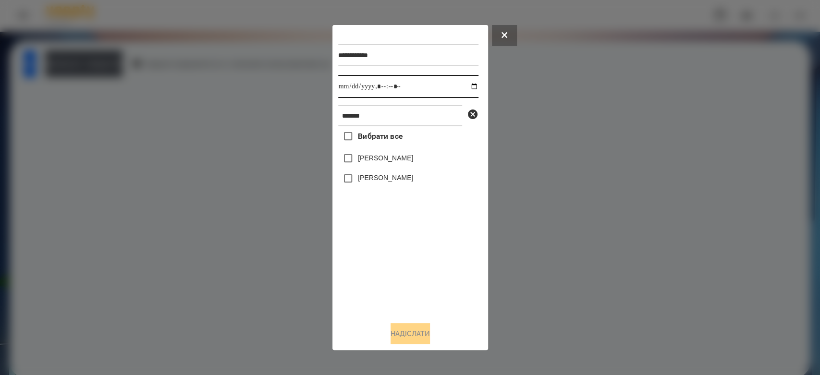
click at [467, 86] on input "datetime-local" at bounding box center [408, 86] width 140 height 23
type input "**********"
drag, startPoint x: 447, startPoint y: 297, endPoint x: 442, endPoint y: 282, distance: 15.5
click at [447, 297] on div "Вибрати все Олександр Кривоносов Олексій Кривонос" at bounding box center [408, 220] width 140 height 188
click at [400, 155] on label "Олександр Кривоносов" at bounding box center [385, 158] width 55 height 10
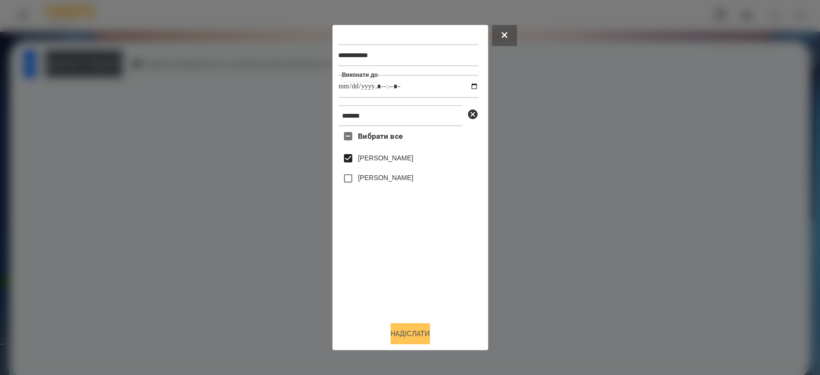
click at [418, 337] on button "Надіслати" at bounding box center [410, 333] width 39 height 21
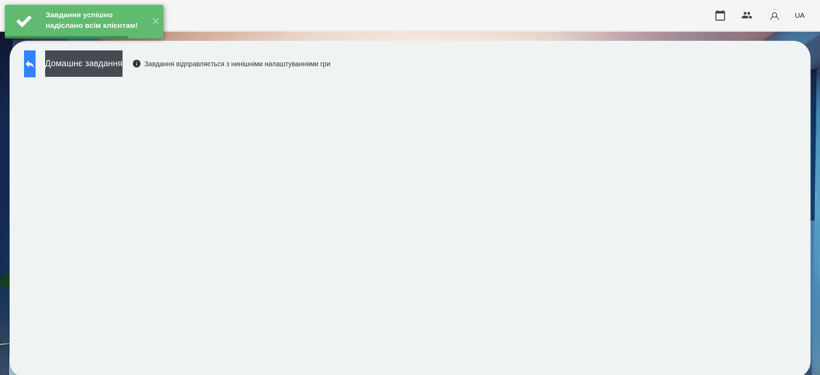
click at [36, 67] on icon at bounding box center [30, 64] width 12 height 12
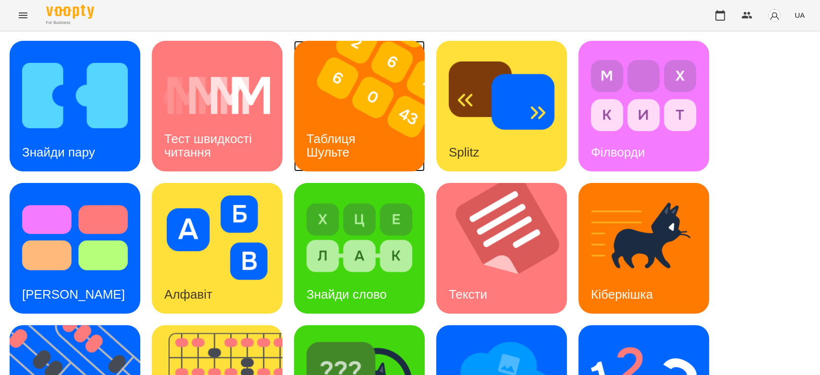
click at [354, 120] on div "Таблиця Шульте" at bounding box center [332, 145] width 77 height 51
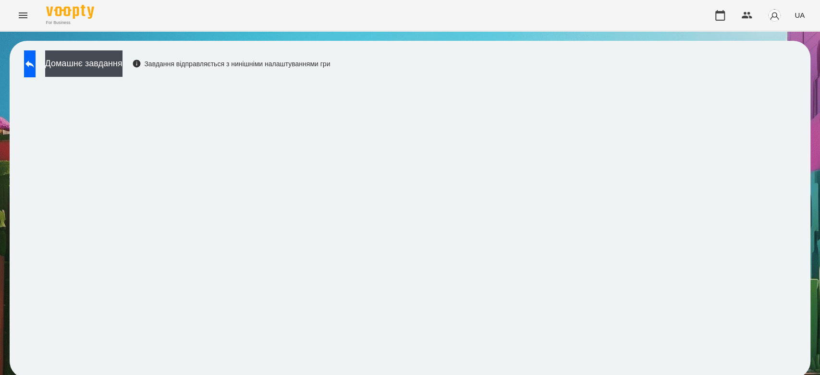
scroll to position [3, 0]
click at [36, 61] on button at bounding box center [30, 63] width 12 height 27
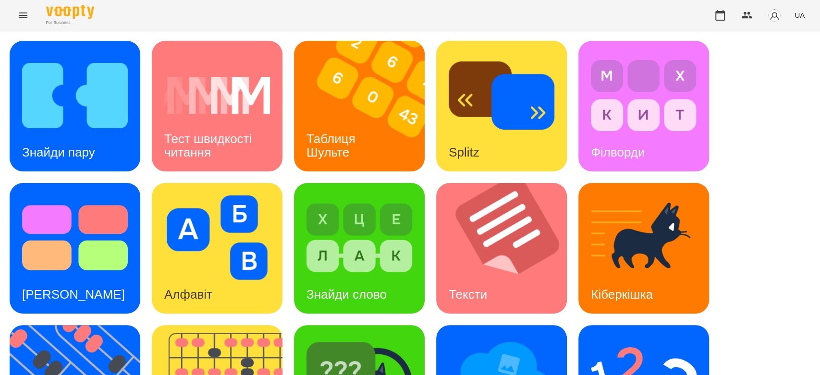
scroll to position [19, 0]
click at [495, 188] on img at bounding box center [507, 248] width 143 height 131
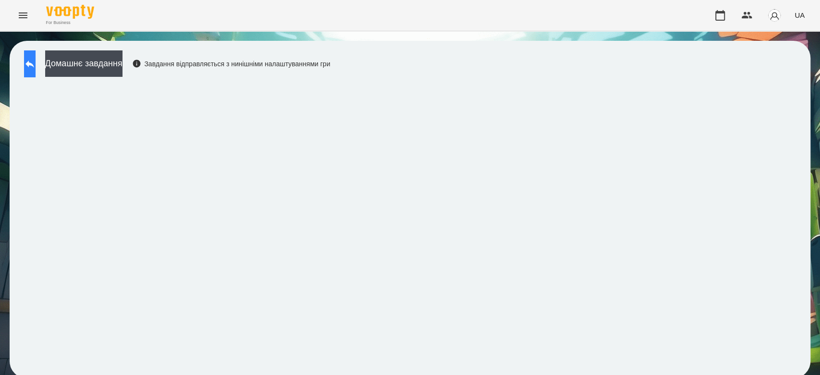
click at [36, 61] on icon at bounding box center [30, 64] width 12 height 12
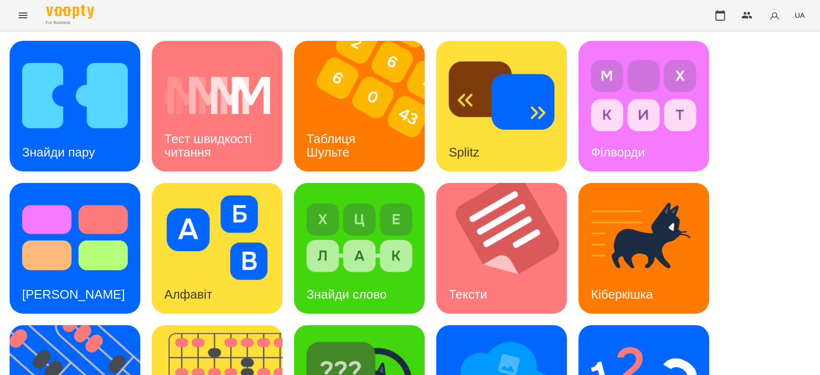
scroll to position [232, 0]
click at [348, 338] on img at bounding box center [360, 380] width 106 height 85
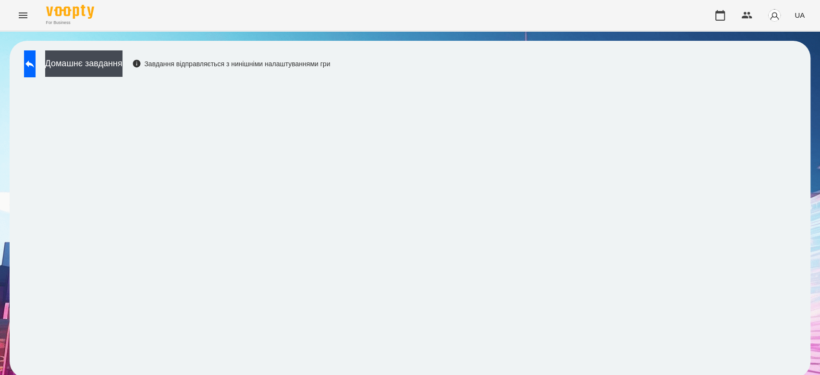
click at [10, 59] on div "Домашнє завдання Завдання відправляється з нинішніми налаштуваннями гри" at bounding box center [410, 210] width 801 height 338
click at [32, 60] on button at bounding box center [30, 63] width 12 height 27
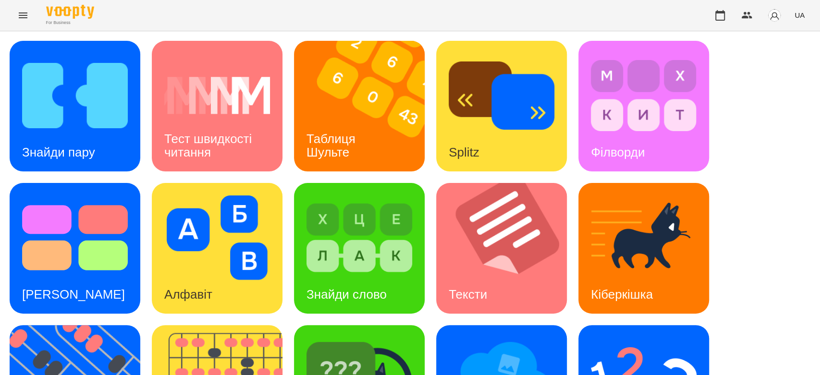
scroll to position [232, 0]
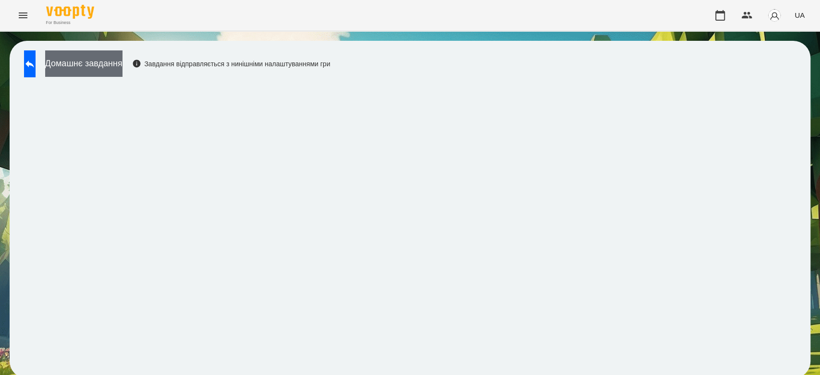
click at [103, 63] on button "Домашнє завдання" at bounding box center [83, 63] width 77 height 26
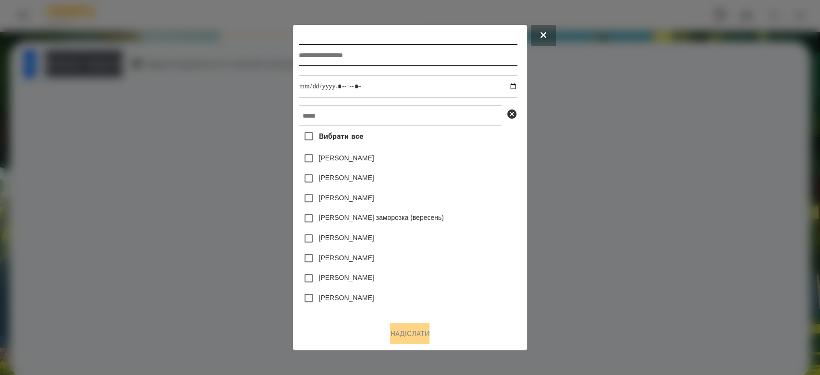
click at [342, 53] on input "text" at bounding box center [408, 55] width 219 height 22
type input "*********"
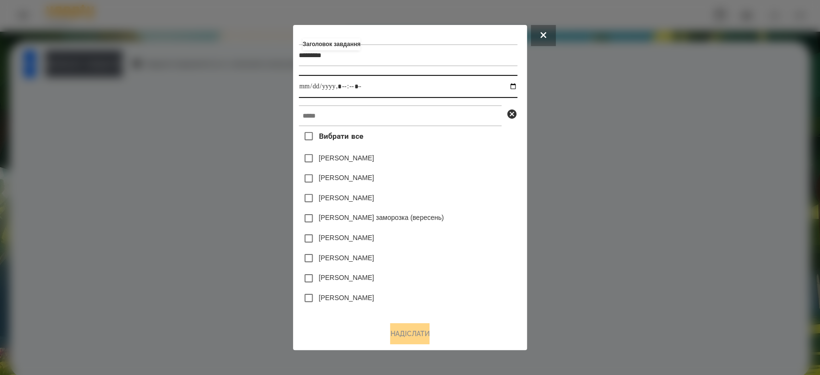
click at [517, 84] on input "datetime-local" at bounding box center [408, 86] width 219 height 23
type input "**********"
click at [456, 172] on div "Яна Щербакова" at bounding box center [408, 179] width 219 height 20
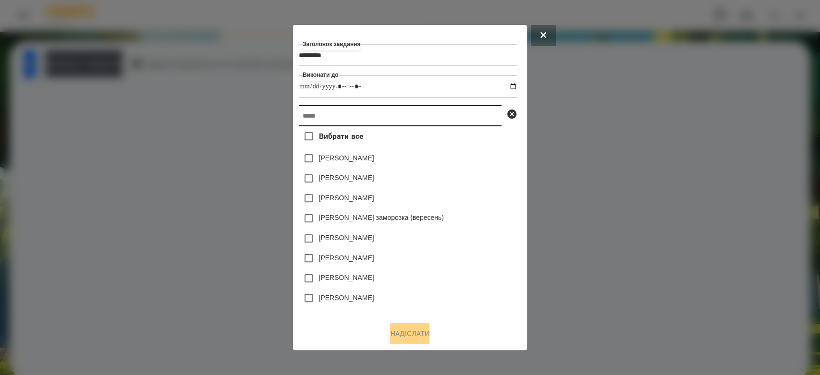
click at [448, 124] on input "text" at bounding box center [400, 115] width 203 height 21
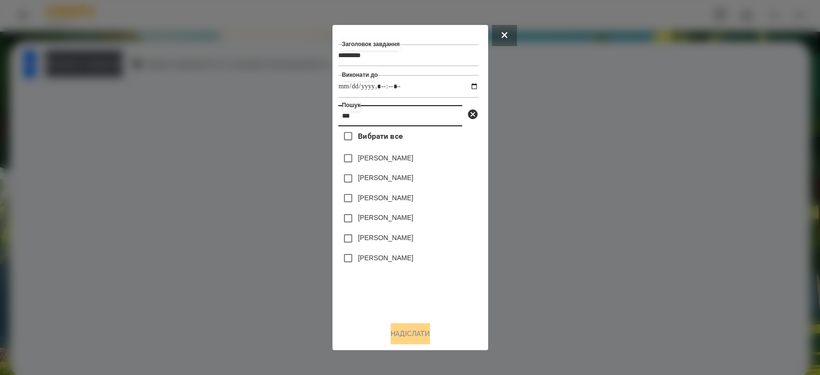
type input "***"
click at [397, 173] on div "Бойчук Злата" at bounding box center [408, 179] width 140 height 20
click at [397, 181] on label "Бойчук Злата" at bounding box center [385, 178] width 55 height 10
click at [418, 332] on button "Надіслати" at bounding box center [410, 333] width 39 height 21
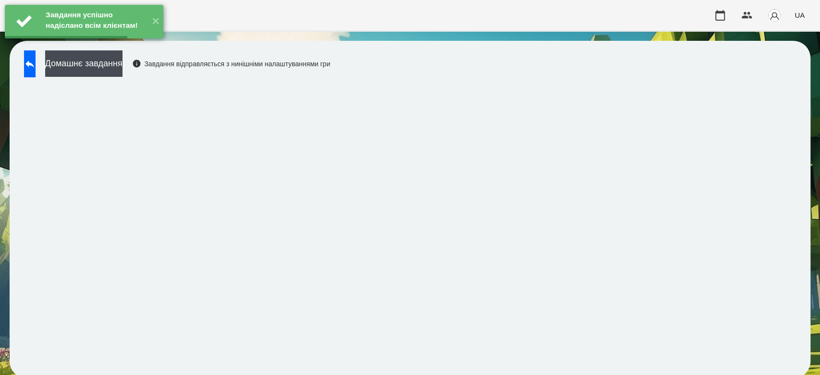
click at [104, 71] on button "Домашнє завдання" at bounding box center [83, 63] width 77 height 26
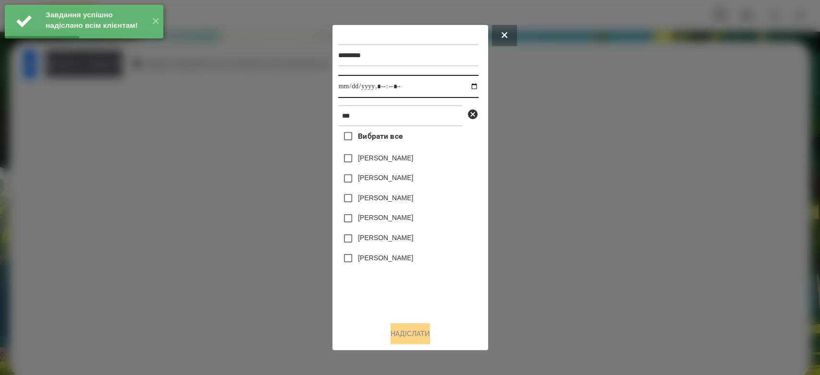
click at [468, 88] on input "datetime-local" at bounding box center [408, 86] width 140 height 23
type input "**********"
click at [393, 183] on label "Бойчук Злата" at bounding box center [385, 178] width 55 height 10
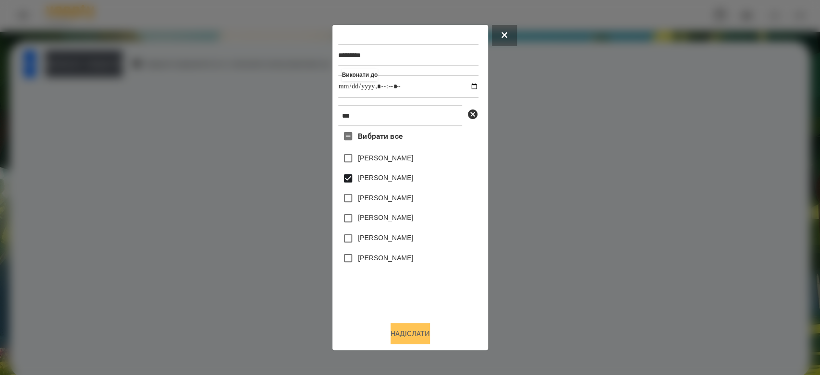
click at [419, 333] on button "Надіслати" at bounding box center [410, 333] width 39 height 21
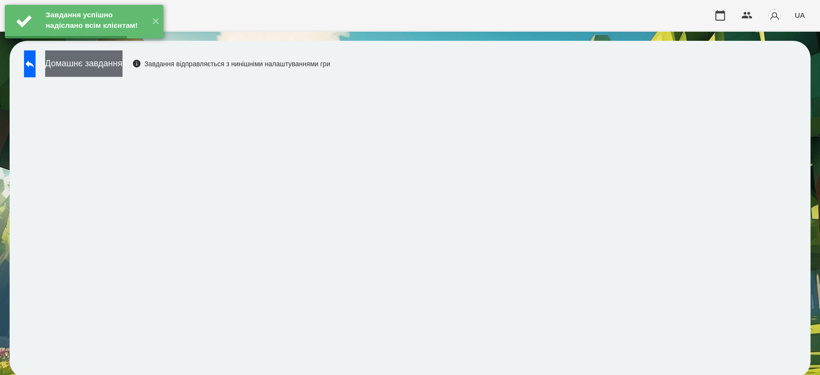
click at [108, 68] on button "Домашнє завдання" at bounding box center [83, 63] width 77 height 26
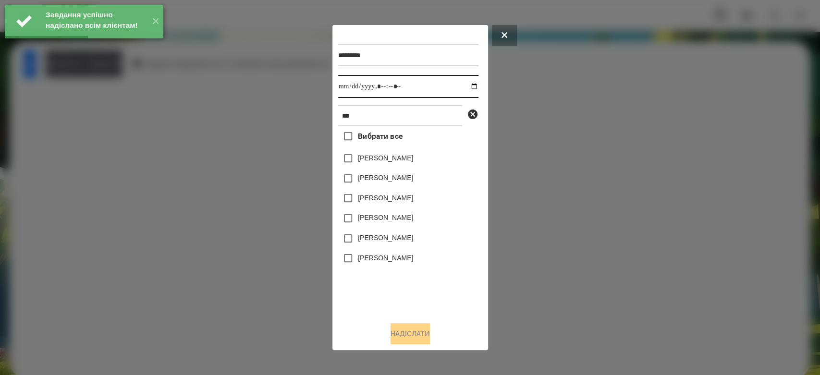
click at [467, 86] on input "datetime-local" at bounding box center [408, 86] width 140 height 23
type input "**********"
drag, startPoint x: 450, startPoint y: 309, endPoint x: 419, endPoint y: 229, distance: 85.5
click at [450, 309] on div "Вибрати все Артем Бойко Бойчук Злата Бойко Іван Бойко Веніамін Бойко Марія Бойк…" at bounding box center [408, 220] width 140 height 188
click at [403, 176] on label "Бойчук Злата" at bounding box center [385, 178] width 55 height 10
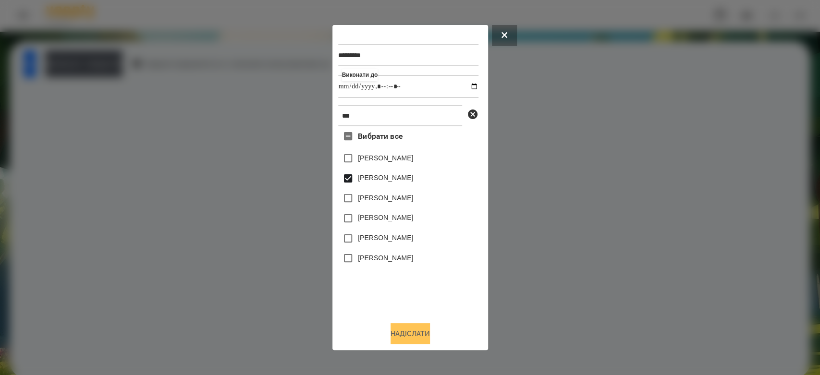
click at [430, 340] on button "Надіслати" at bounding box center [410, 333] width 39 height 21
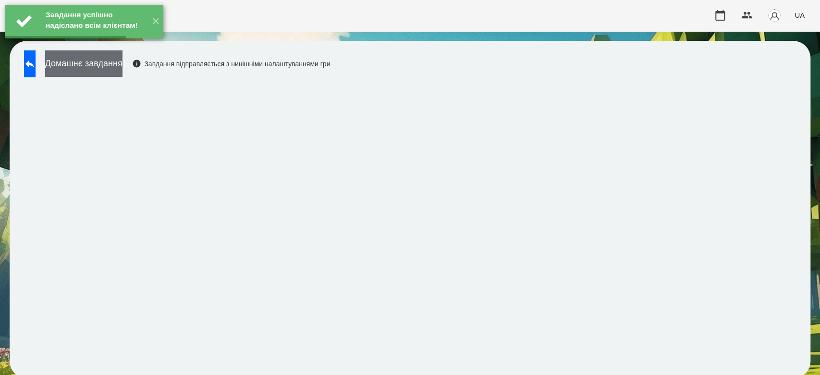
click at [115, 68] on button "Домашнє завдання" at bounding box center [83, 63] width 77 height 26
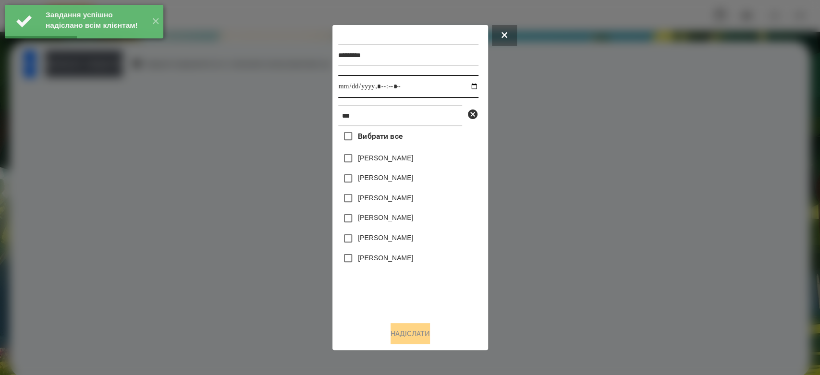
click at [467, 89] on input "datetime-local" at bounding box center [408, 86] width 140 height 23
type input "**********"
click at [419, 285] on div "Вибрати все Артем Бойко Бойчук Злата Бойко Іван Бойко Веніамін Бойко Марія Бойк…" at bounding box center [408, 220] width 140 height 188
click at [389, 178] on label "Бойчук Злата" at bounding box center [385, 178] width 55 height 10
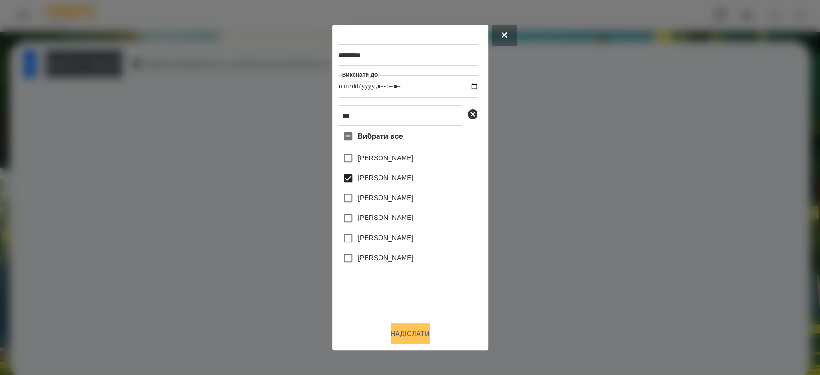
click at [430, 335] on button "Надіслати" at bounding box center [410, 333] width 39 height 21
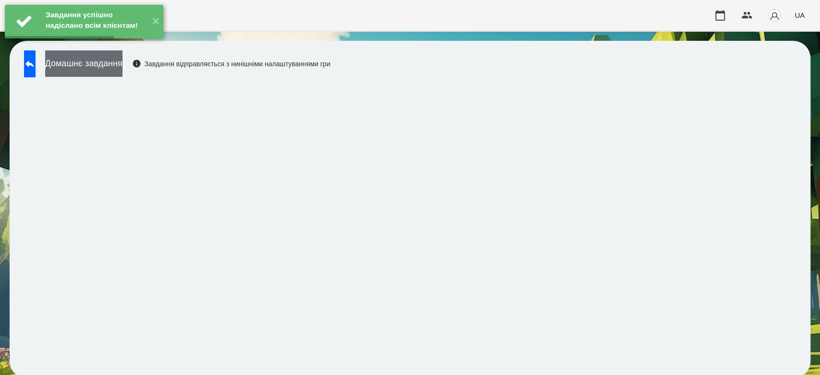
click at [102, 64] on button "Домашнє завдання" at bounding box center [83, 63] width 77 height 26
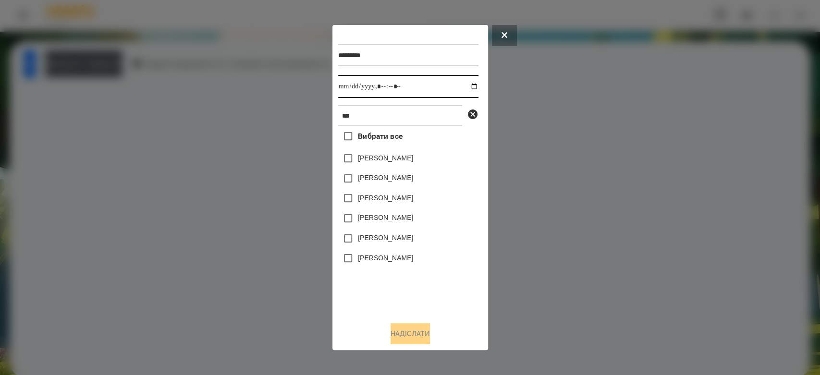
click at [467, 87] on input "datetime-local" at bounding box center [408, 86] width 140 height 23
type input "**********"
click at [451, 290] on div "Вибрати все Артем Бойко Бойчук Злата Бойко Іван Бойко Веніамін Бойко Марія Бойк…" at bounding box center [408, 220] width 140 height 188
click at [396, 179] on label "Бойчук Злата" at bounding box center [385, 178] width 55 height 10
click at [430, 336] on button "Надіслати" at bounding box center [410, 333] width 39 height 21
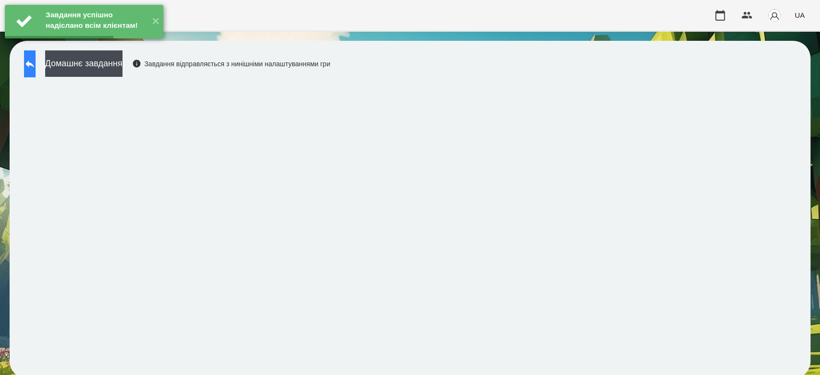
click at [36, 61] on icon at bounding box center [30, 64] width 12 height 12
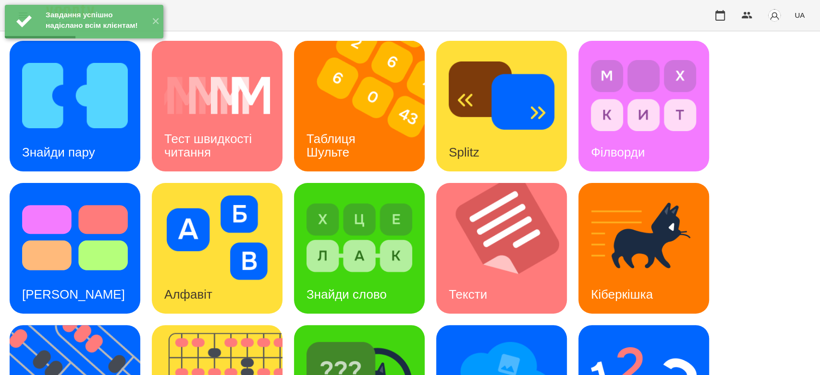
scroll to position [232, 0]
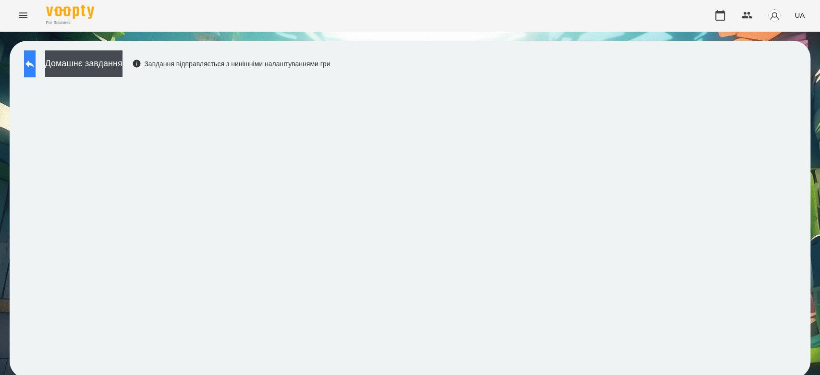
click at [36, 61] on button at bounding box center [30, 63] width 12 height 27
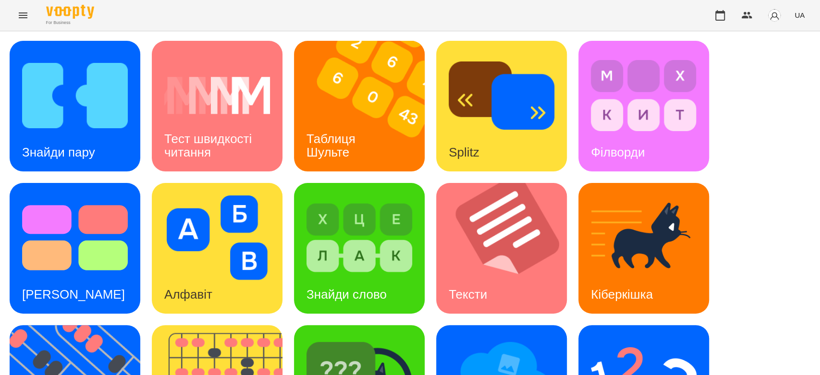
scroll to position [232, 0]
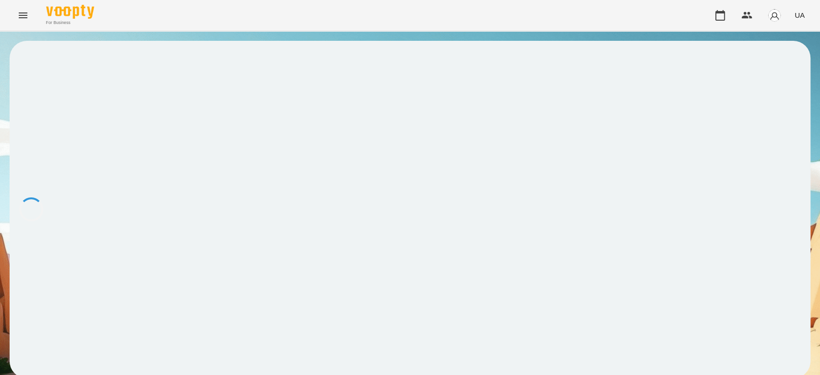
click at [615, 189] on div at bounding box center [410, 210] width 801 height 338
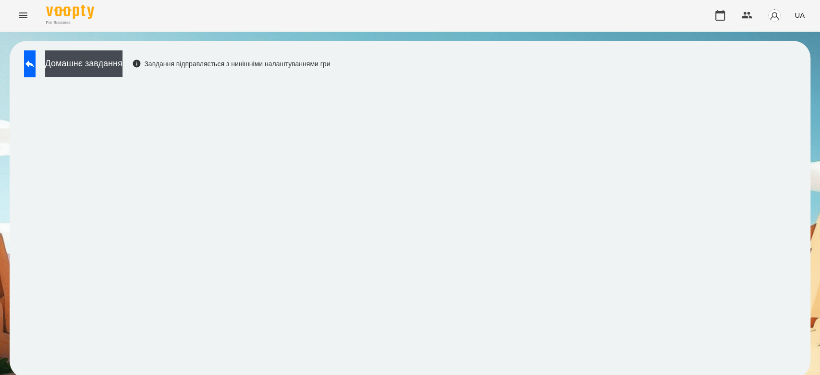
scroll to position [3, 0]
click at [115, 75] on div "Домашнє завдання Завдання відправляється з нинішніми налаштуваннями гри" at bounding box center [174, 66] width 311 height 32
click at [118, 70] on button "Домашнє завдання" at bounding box center [83, 63] width 77 height 26
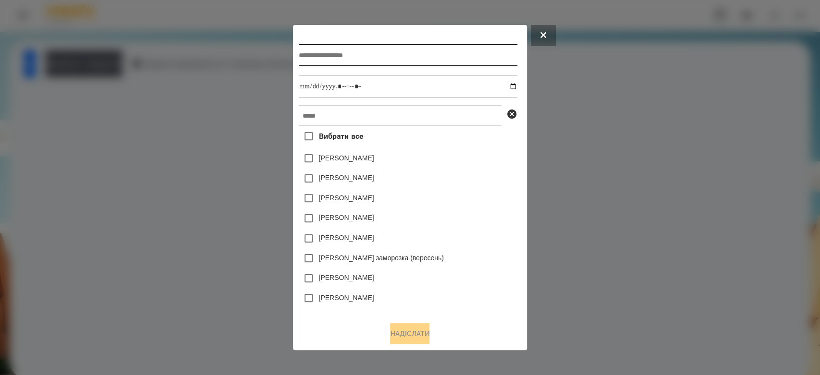
click at [464, 54] on input "text" at bounding box center [408, 55] width 219 height 22
type input "**********"
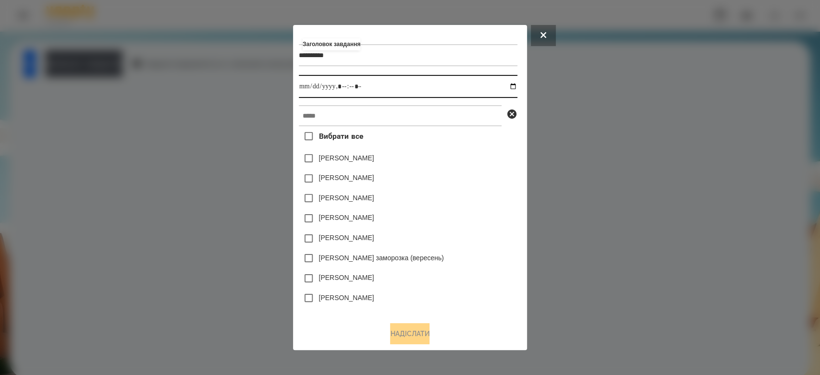
click at [517, 86] on input "datetime-local" at bounding box center [408, 86] width 219 height 23
type input "**********"
click at [467, 160] on div "Яна Щербакова" at bounding box center [408, 158] width 219 height 20
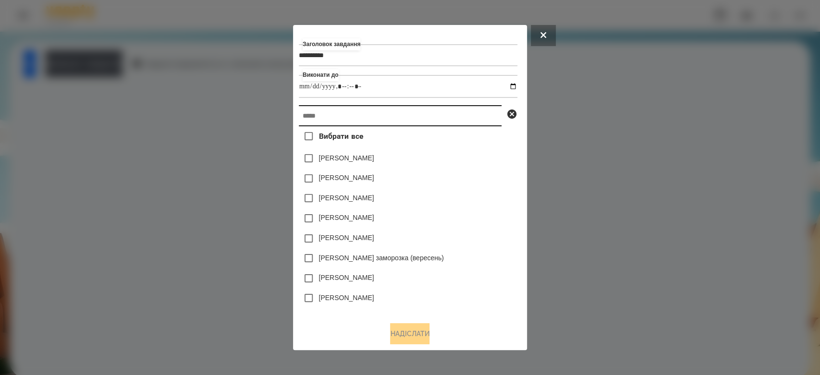
click at [466, 125] on input "text" at bounding box center [400, 115] width 203 height 21
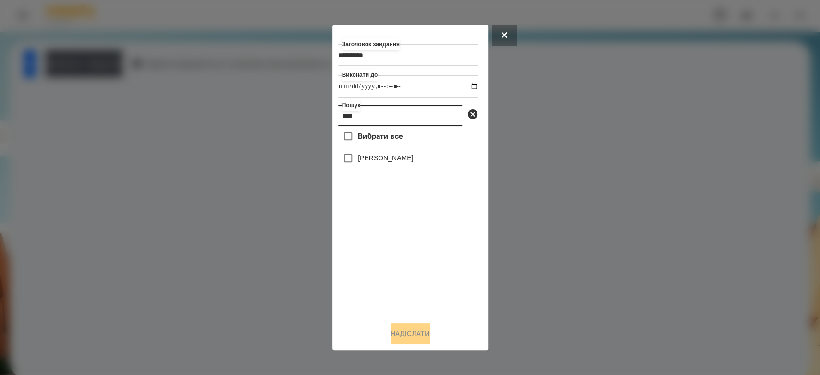
type input "****"
click at [398, 163] on label "Бойчук Злата" at bounding box center [385, 158] width 55 height 10
click at [414, 333] on button "Надіслати" at bounding box center [410, 333] width 39 height 21
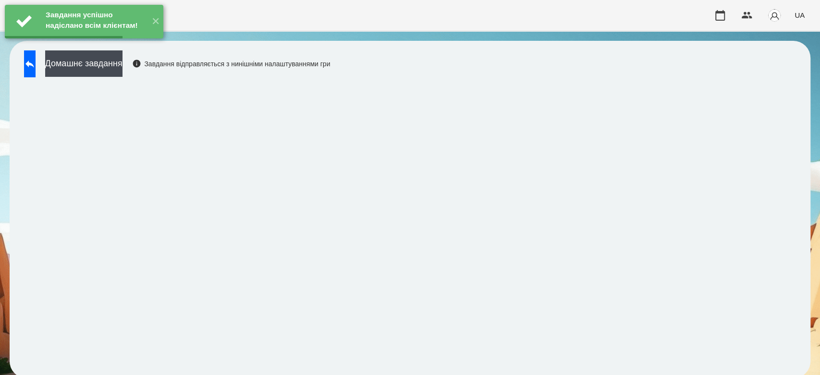
click at [123, 58] on button "Домашнє завдання" at bounding box center [83, 63] width 77 height 26
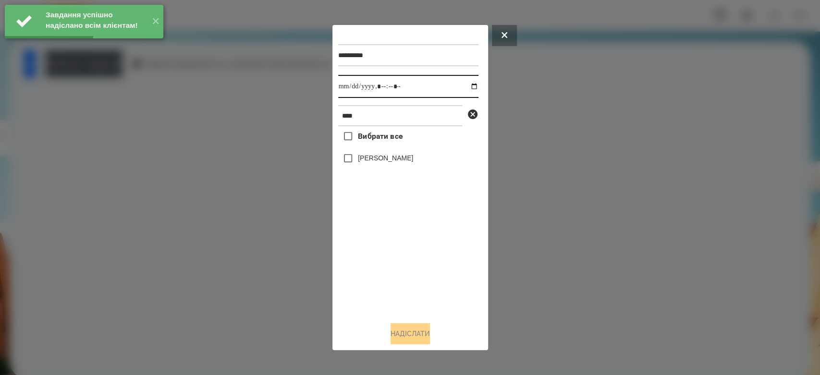
click at [466, 86] on input "datetime-local" at bounding box center [408, 86] width 140 height 23
type input "**********"
drag, startPoint x: 398, startPoint y: 298, endPoint x: 382, endPoint y: 195, distance: 105.0
click at [398, 298] on div "Вибрати все Бойчук Злата" at bounding box center [408, 220] width 140 height 188
click at [381, 163] on label "Бойчук Злата" at bounding box center [385, 158] width 55 height 10
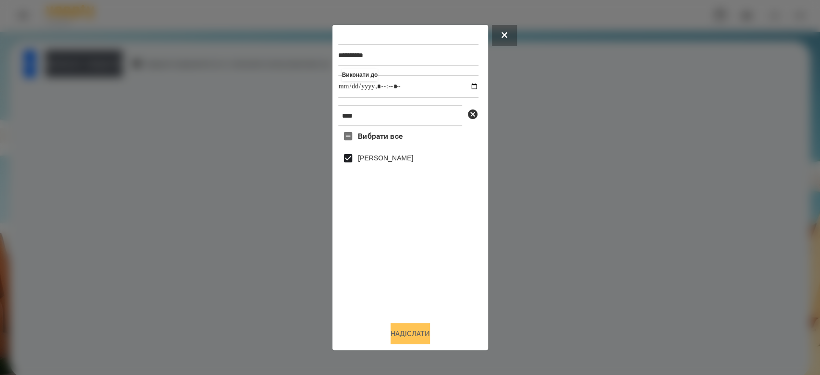
click at [413, 332] on button "Надіслати" at bounding box center [410, 333] width 39 height 21
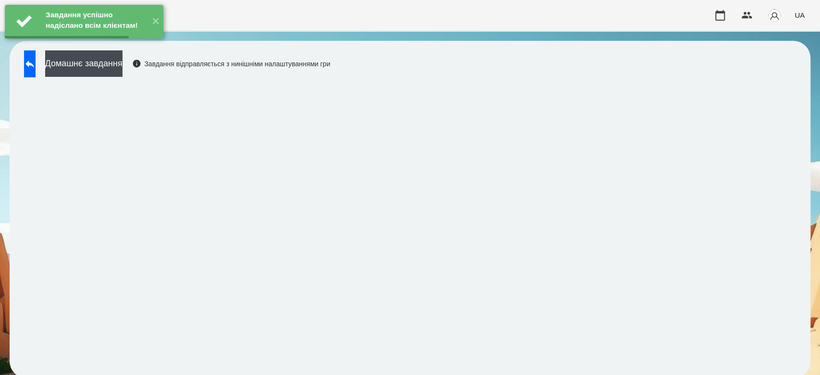
click at [123, 63] on button "Домашнє завдання" at bounding box center [83, 63] width 77 height 26
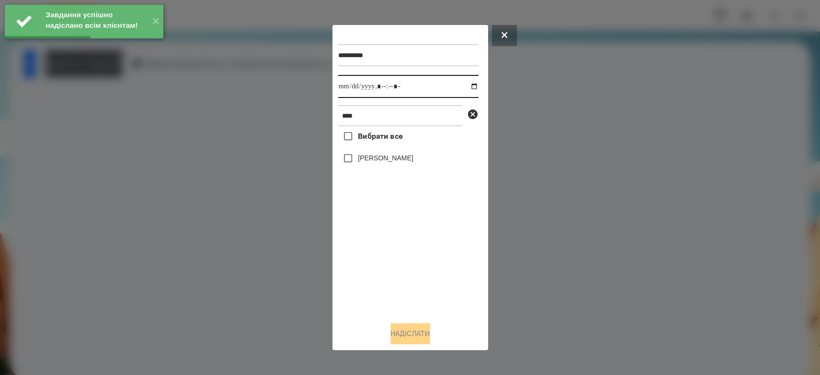
click at [472, 85] on input "datetime-local" at bounding box center [408, 86] width 140 height 23
click at [468, 87] on input "datetime-local" at bounding box center [408, 86] width 140 height 23
type input "**********"
drag, startPoint x: 411, startPoint y: 288, endPoint x: 386, endPoint y: 180, distance: 111.1
click at [411, 288] on div "Вибрати все Бойчук Злата" at bounding box center [408, 220] width 140 height 188
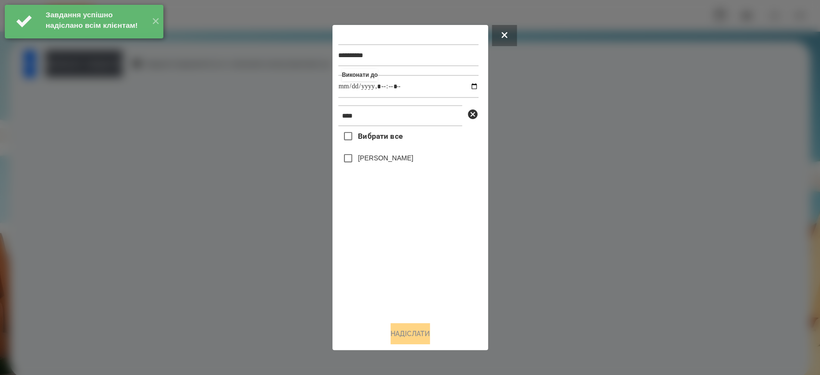
click at [383, 151] on div "Бойчук Злата" at bounding box center [408, 158] width 140 height 20
click at [383, 153] on div "Бойчук Злата" at bounding box center [408, 158] width 140 height 20
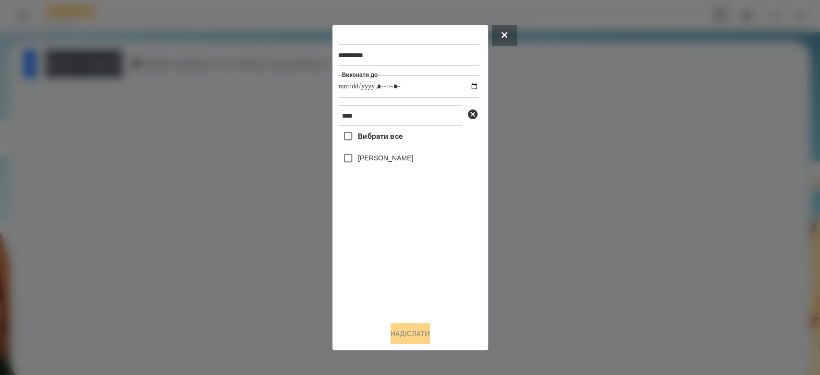
click at [388, 166] on div "Бойчук Злата" at bounding box center [408, 158] width 140 height 20
click at [380, 156] on label "Бойчук Злата" at bounding box center [385, 158] width 55 height 10
click at [392, 155] on label "Бойчук Злата" at bounding box center [385, 158] width 55 height 10
click at [424, 332] on button "Надіслати" at bounding box center [410, 333] width 39 height 21
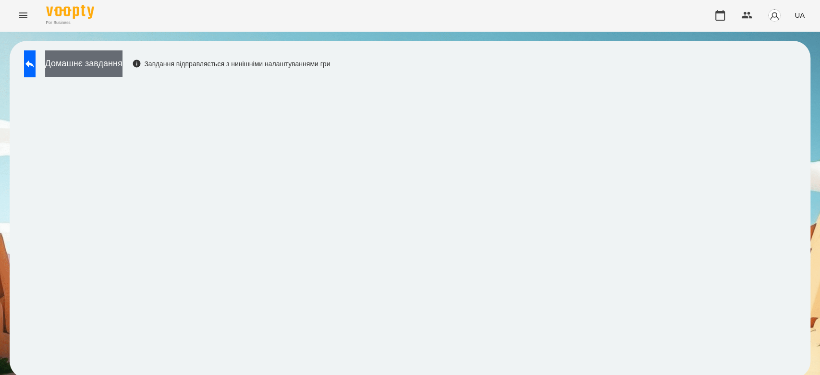
click at [123, 70] on button "Домашнє завдання" at bounding box center [83, 63] width 77 height 26
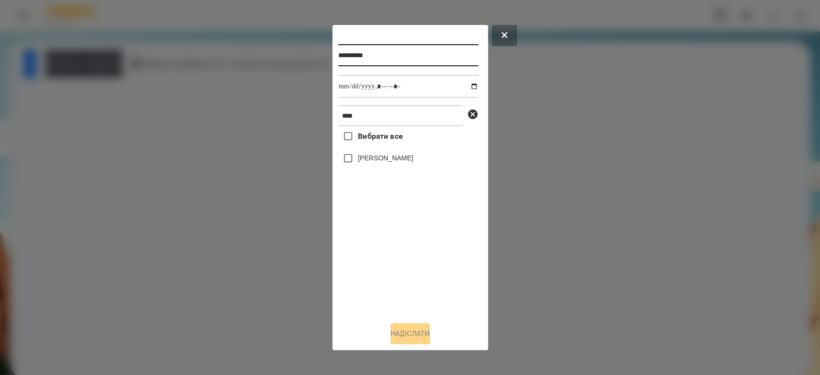
drag, startPoint x: 414, startPoint y: 58, endPoint x: 251, endPoint y: 63, distance: 163.0
click at [262, 59] on div "**********" at bounding box center [410, 187] width 820 height 375
type input "*********"
click at [397, 169] on div "Бойчук Злата" at bounding box center [408, 158] width 140 height 20
click at [396, 160] on label "Бойчук Злата" at bounding box center [385, 158] width 55 height 10
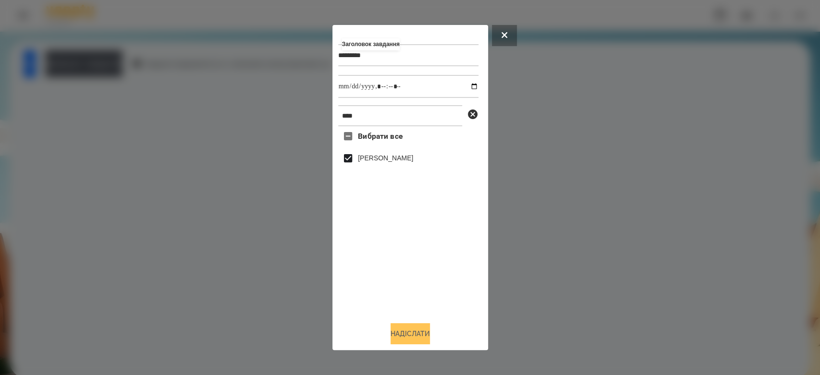
click at [417, 330] on button "Надіслати" at bounding box center [410, 333] width 39 height 21
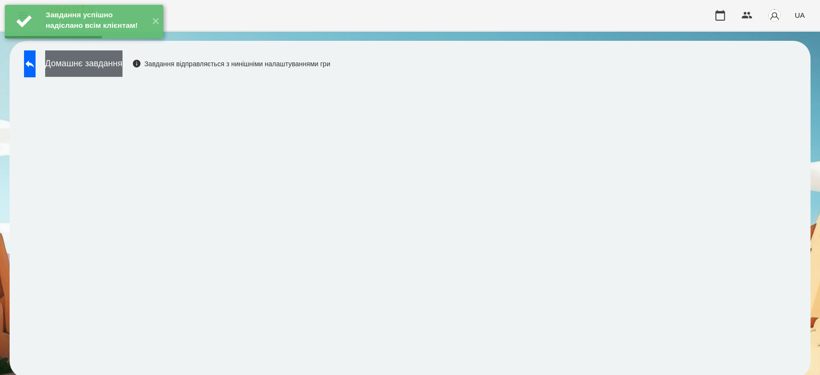
click at [123, 58] on button "Домашнє завдання" at bounding box center [83, 63] width 77 height 26
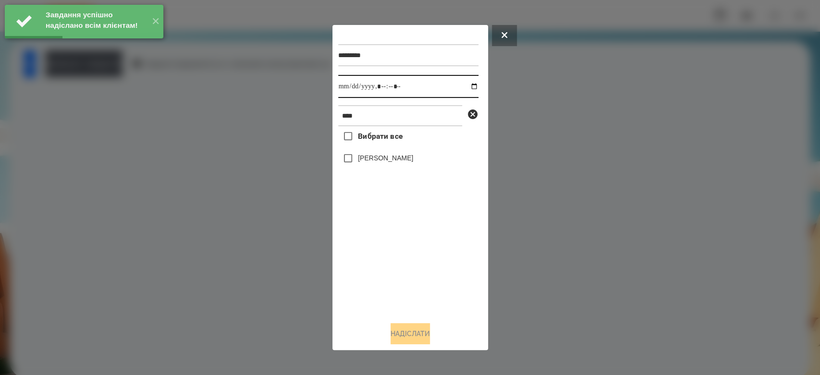
click at [467, 85] on input "datetime-local" at bounding box center [408, 86] width 140 height 23
type input "**********"
click at [411, 281] on div "Вибрати все Бойчук Злата" at bounding box center [408, 220] width 140 height 188
click at [400, 155] on label "Бойчук Злата" at bounding box center [385, 158] width 55 height 10
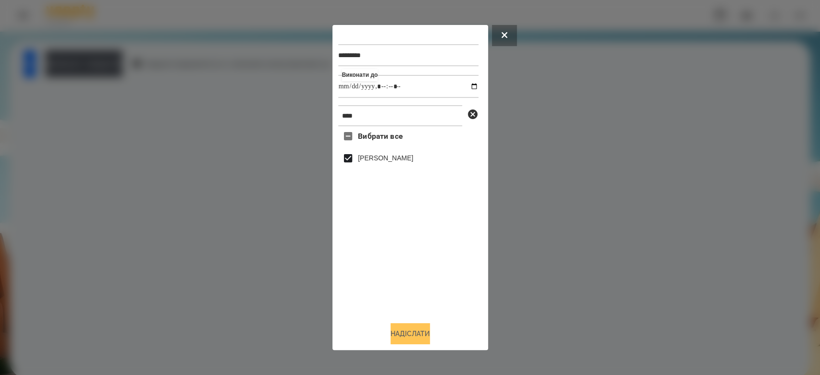
click at [420, 330] on button "Надіслати" at bounding box center [410, 333] width 39 height 21
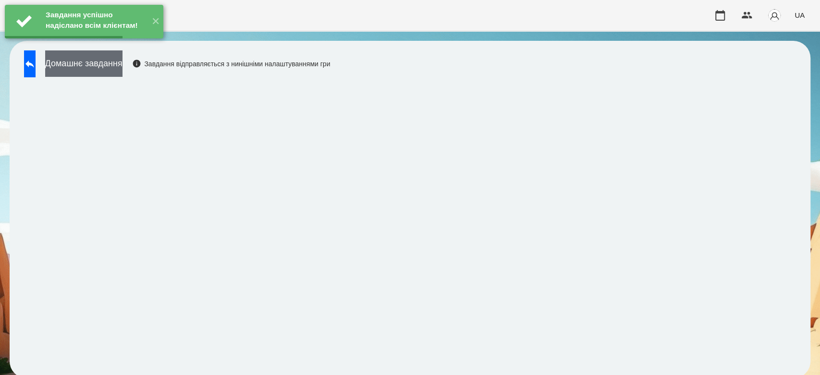
click at [123, 63] on button "Домашнє завдання" at bounding box center [83, 63] width 77 height 26
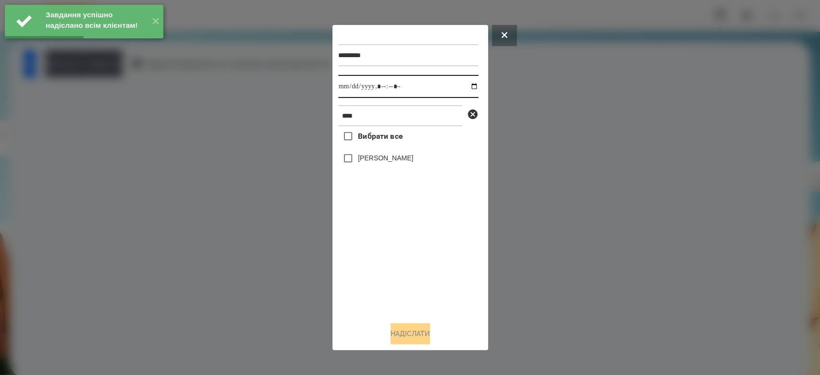
click at [465, 88] on input "datetime-local" at bounding box center [408, 86] width 140 height 23
type input "**********"
click at [395, 252] on div "Вибрати все Бойчук Злата" at bounding box center [408, 220] width 140 height 188
click at [387, 160] on label "Бойчук Злата" at bounding box center [385, 158] width 55 height 10
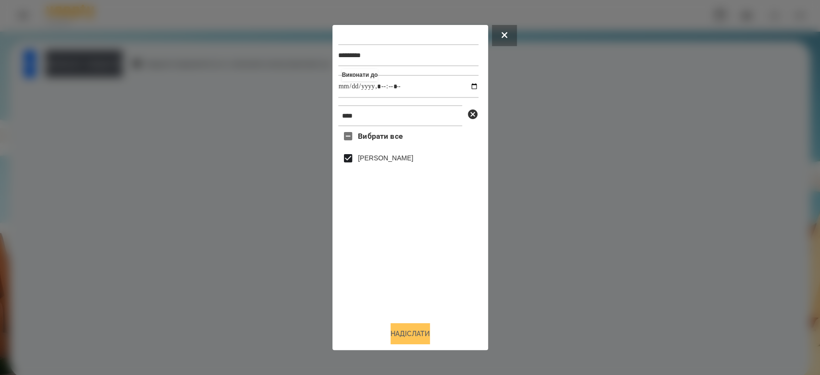
click at [411, 332] on button "Надіслати" at bounding box center [410, 333] width 39 height 21
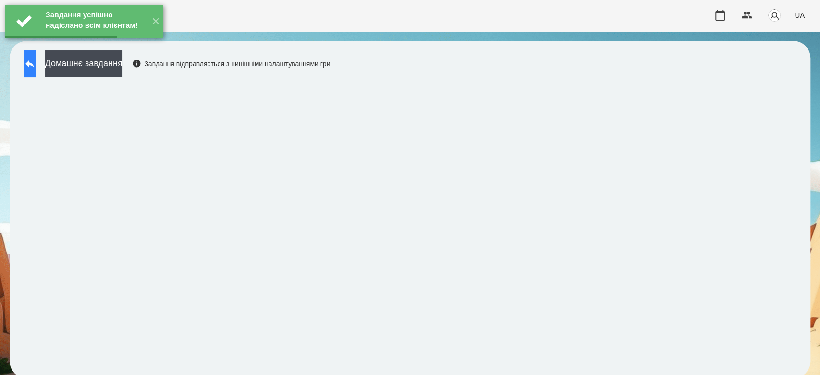
click at [36, 63] on icon at bounding box center [30, 64] width 12 height 12
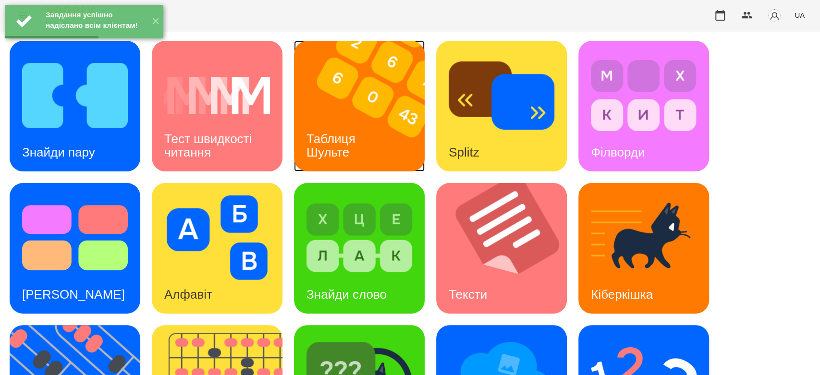
click at [327, 142] on h3 "Таблиця Шульте" at bounding box center [333, 145] width 52 height 27
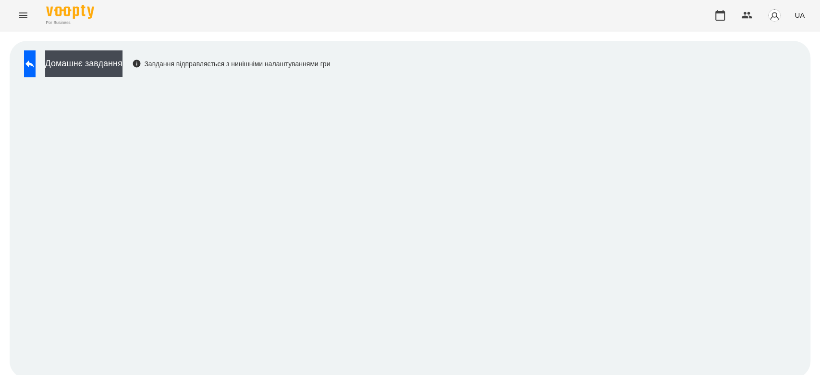
click at [811, 120] on div "Домашнє завдання Завдання відправляється з нинішніми налаштуваннями гри" at bounding box center [410, 209] width 820 height 357
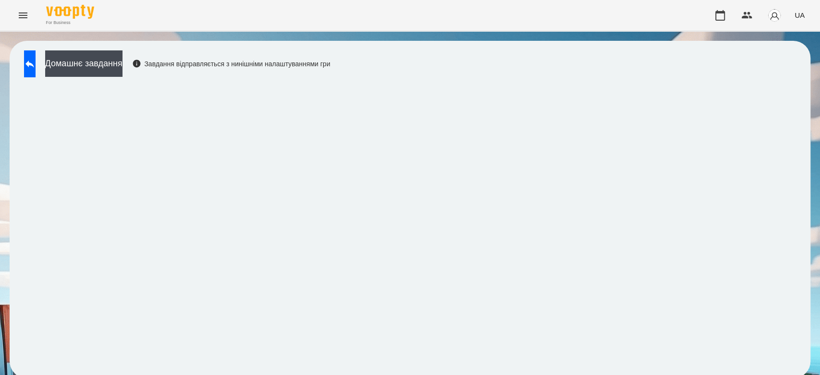
scroll to position [3, 0]
click at [29, 61] on button at bounding box center [30, 63] width 12 height 27
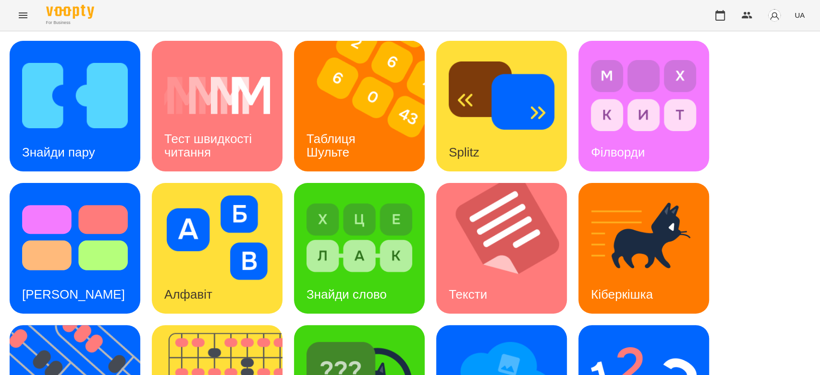
scroll to position [232, 0]
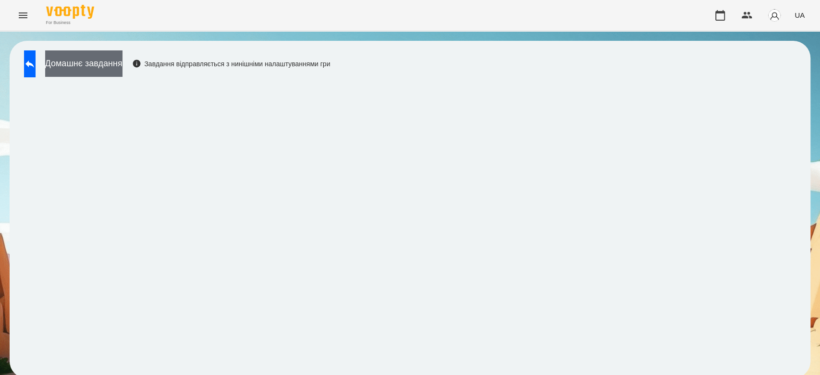
click at [123, 72] on button "Домашнє завдання" at bounding box center [83, 63] width 77 height 26
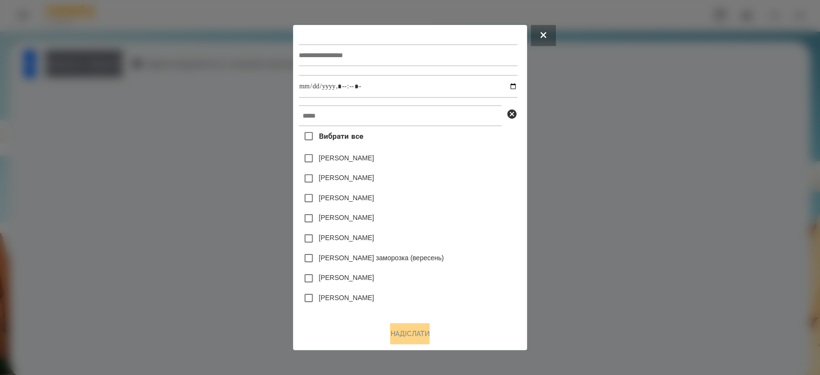
click at [354, 63] on input "text" at bounding box center [408, 55] width 219 height 22
type input "*******"
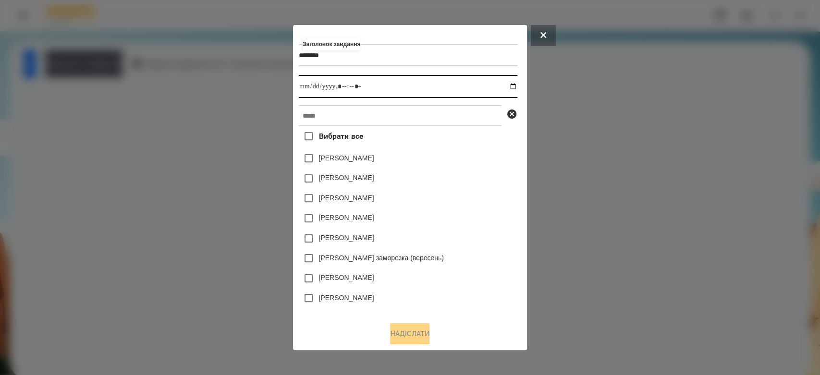
click at [513, 83] on input "datetime-local" at bounding box center [408, 86] width 219 height 23
type input "**********"
click at [473, 167] on div "Яна Щербакова" at bounding box center [408, 158] width 219 height 20
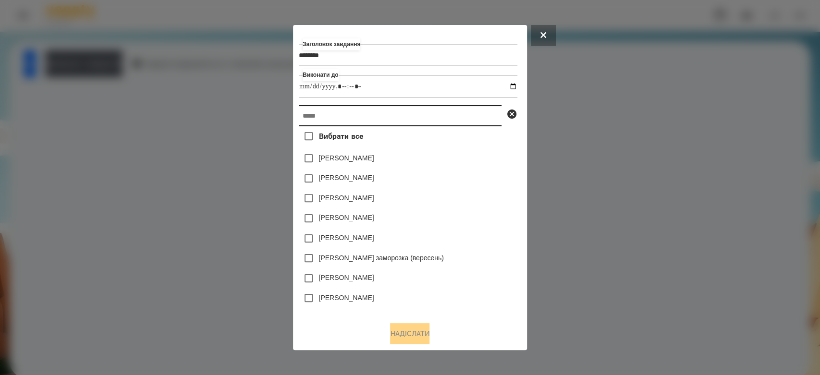
click at [465, 122] on input "text" at bounding box center [400, 115] width 203 height 21
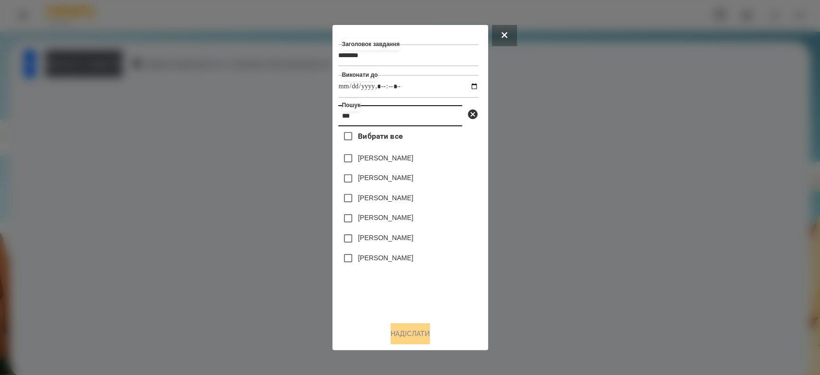
type input "***"
click at [381, 183] on label "Бойчук Злата" at bounding box center [385, 178] width 55 height 10
click at [415, 338] on button "Надіслати" at bounding box center [410, 333] width 39 height 21
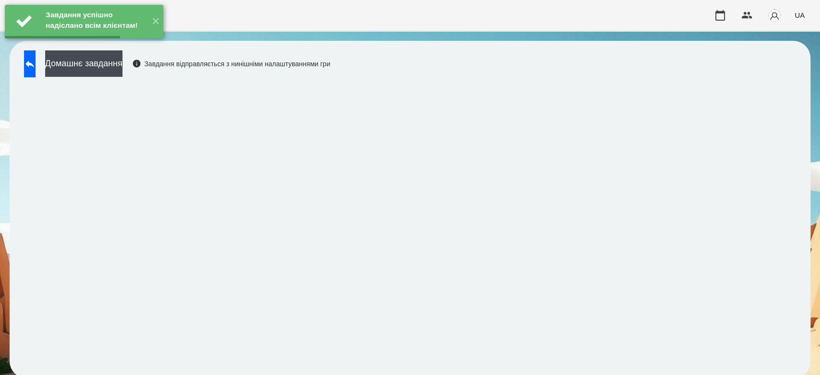
click at [123, 66] on button "Домашнє завдання" at bounding box center [83, 63] width 77 height 26
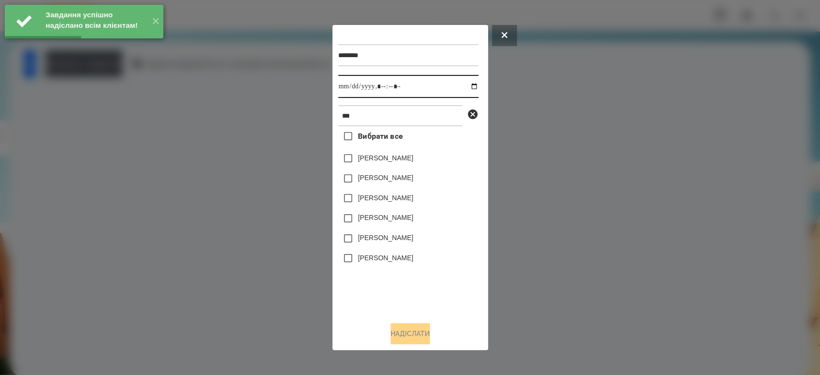
click at [472, 84] on input "datetime-local" at bounding box center [408, 86] width 140 height 23
click at [466, 85] on input "datetime-local" at bounding box center [408, 86] width 140 height 23
type input "**********"
click at [417, 276] on div "Вибрати все Артем Бойко Бойчук Злата Бойко Іван Бойко Веніамін Бойко Марія Бойк…" at bounding box center [408, 220] width 140 height 188
click at [387, 179] on label "Бойчук Злата" at bounding box center [385, 178] width 55 height 10
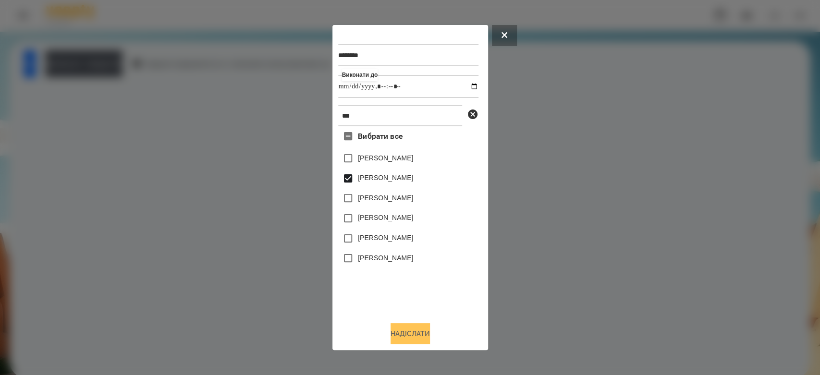
click at [414, 330] on button "Надіслати" at bounding box center [410, 333] width 39 height 21
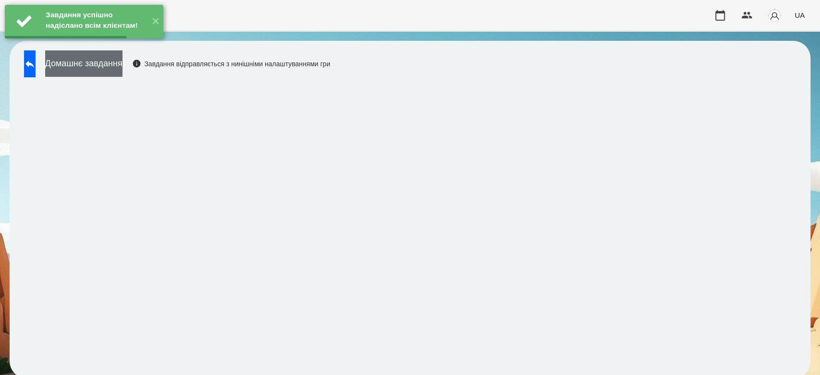
click at [123, 68] on button "Домашнє завдання" at bounding box center [83, 63] width 77 height 26
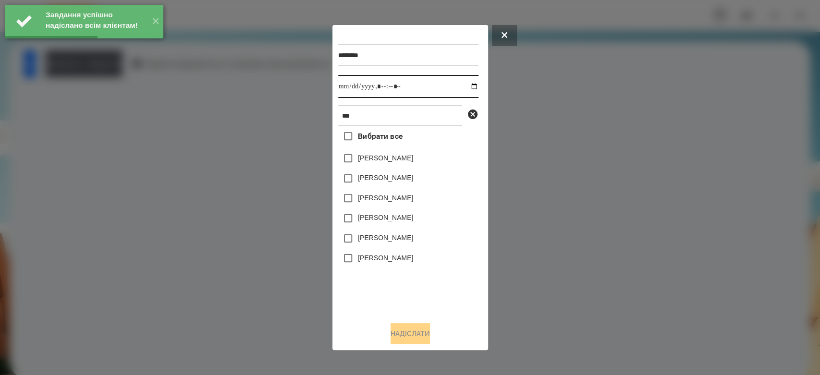
click at [469, 88] on input "datetime-local" at bounding box center [408, 86] width 140 height 23
type input "**********"
drag, startPoint x: 432, startPoint y: 280, endPoint x: 427, endPoint y: 272, distance: 10.0
click at [432, 280] on div "Вибрати все Артем Бойко Бойчук Злата Бойко Іван Бойко Веніамін Бойко Марія Бойк…" at bounding box center [408, 220] width 140 height 188
click at [393, 183] on label "Бойчук Злата" at bounding box center [385, 178] width 55 height 10
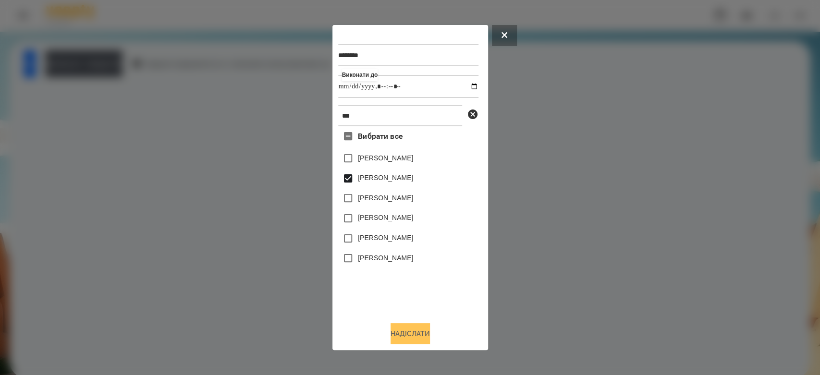
click at [418, 329] on button "Надіслати" at bounding box center [410, 333] width 39 height 21
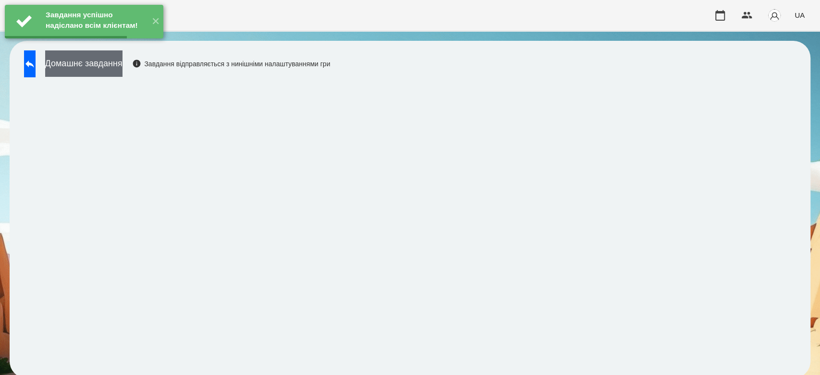
click at [123, 74] on button "Домашнє завдання" at bounding box center [83, 63] width 77 height 26
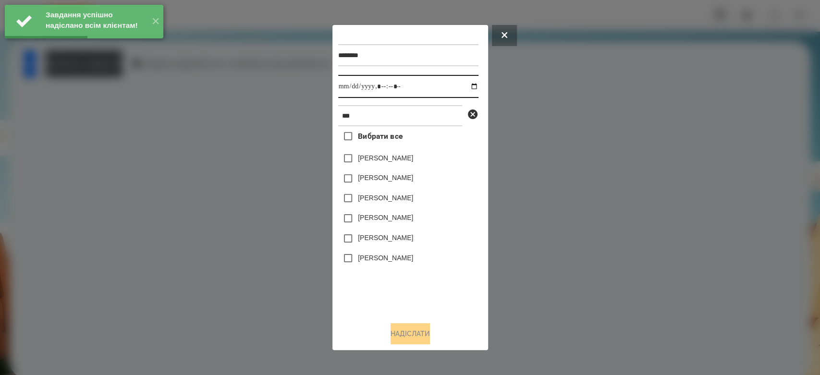
click at [464, 87] on input "datetime-local" at bounding box center [408, 86] width 140 height 23
type input "**********"
drag, startPoint x: 461, startPoint y: 304, endPoint x: 458, endPoint y: 298, distance: 6.9
click at [461, 304] on div "Вибрати все Артем Бойко Бойчук Злата Бойко Іван Бойко Веніамін Бойко Марія Бойк…" at bounding box center [408, 220] width 140 height 188
click at [397, 179] on label "Бойчук Злата" at bounding box center [385, 178] width 55 height 10
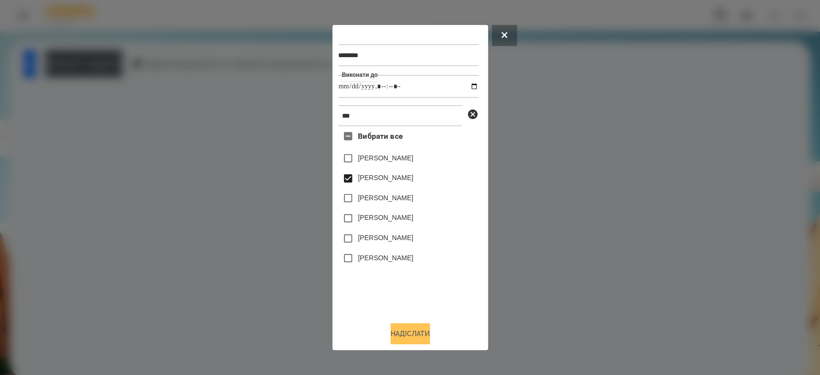
click at [411, 332] on button "Надіслати" at bounding box center [410, 333] width 39 height 21
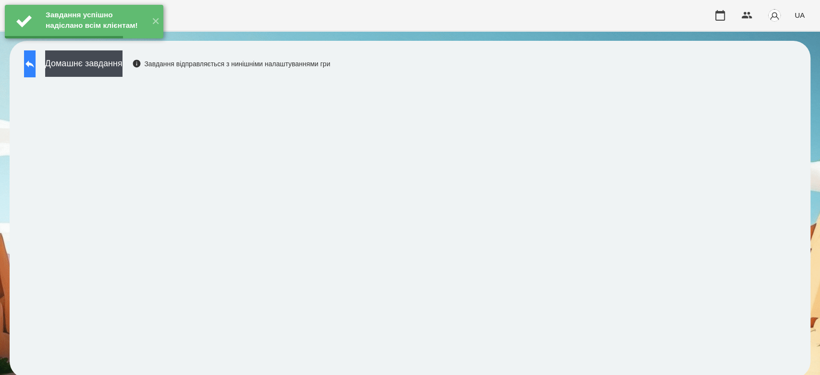
click at [36, 67] on icon at bounding box center [30, 64] width 12 height 12
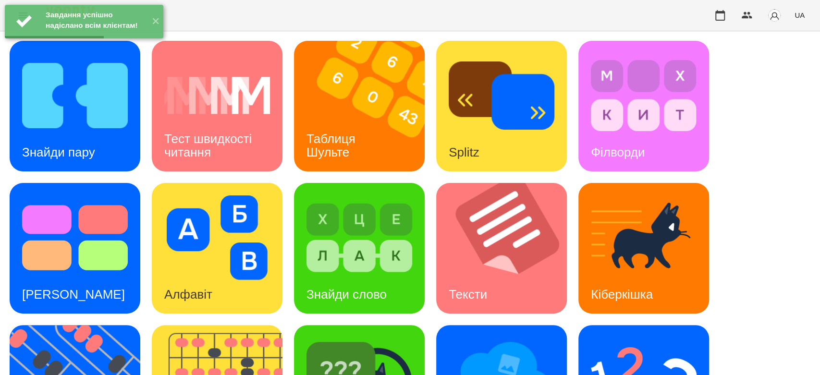
scroll to position [232, 0]
click at [336, 338] on img at bounding box center [360, 380] width 106 height 85
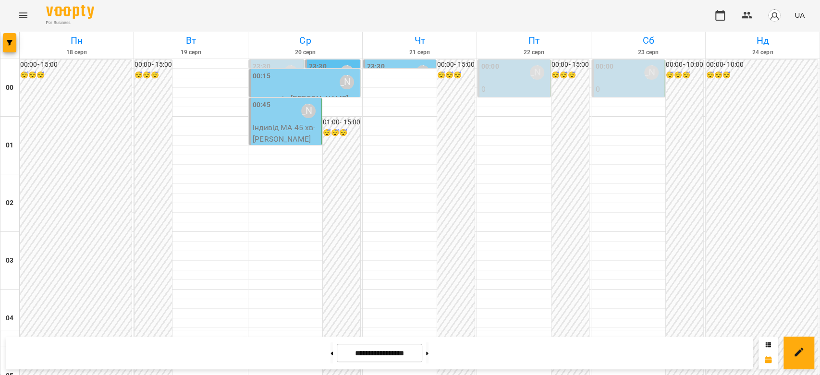
scroll to position [950, 0]
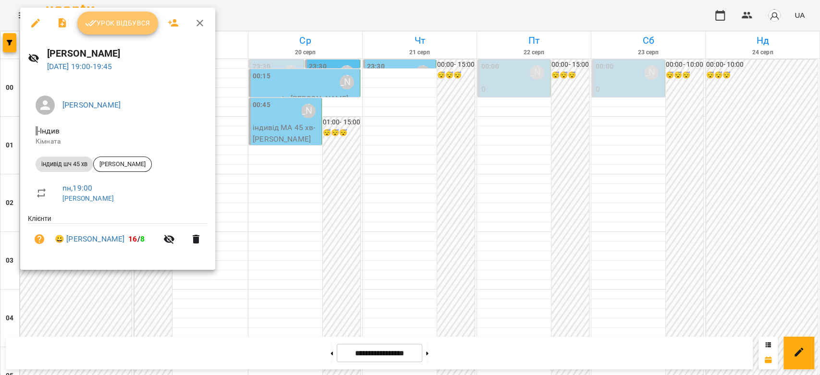
click at [133, 24] on span "Урок відбувся" at bounding box center [117, 23] width 65 height 12
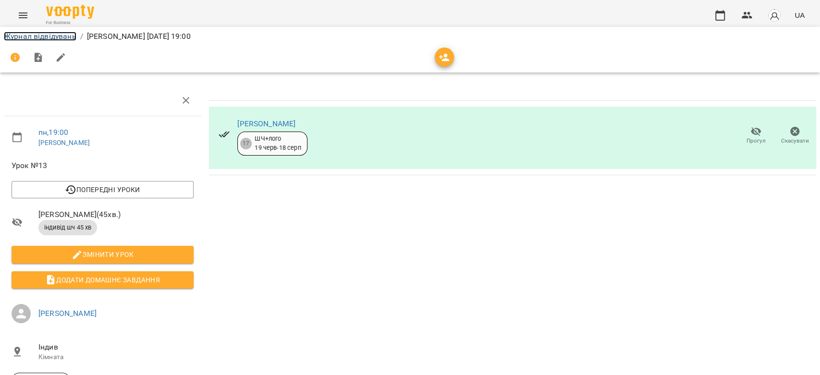
click at [32, 33] on link "Журнал відвідувань" at bounding box center [40, 36] width 73 height 9
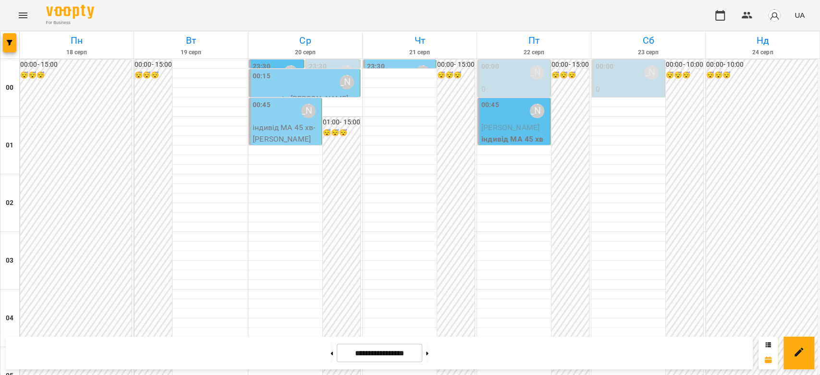
scroll to position [1111, 0]
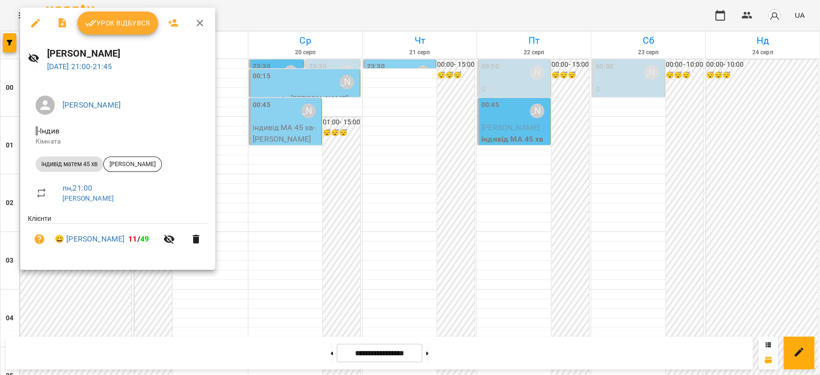
click at [109, 18] on span "Урок відбувся" at bounding box center [117, 23] width 65 height 12
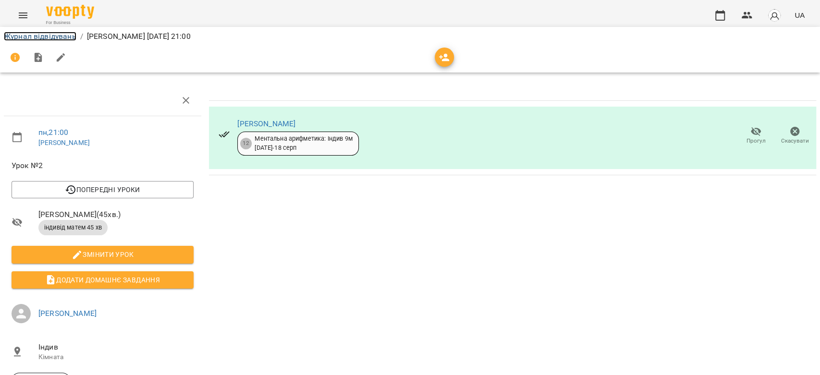
click at [64, 38] on link "Журнал відвідувань" at bounding box center [40, 36] width 73 height 9
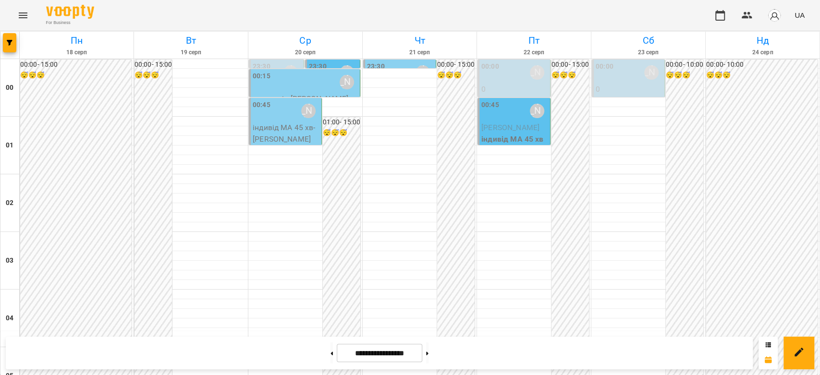
scroll to position [1111, 0]
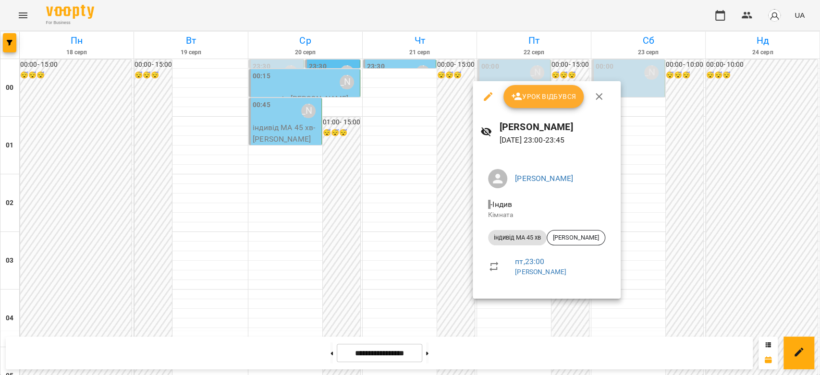
click at [97, 288] on div at bounding box center [410, 187] width 820 height 375
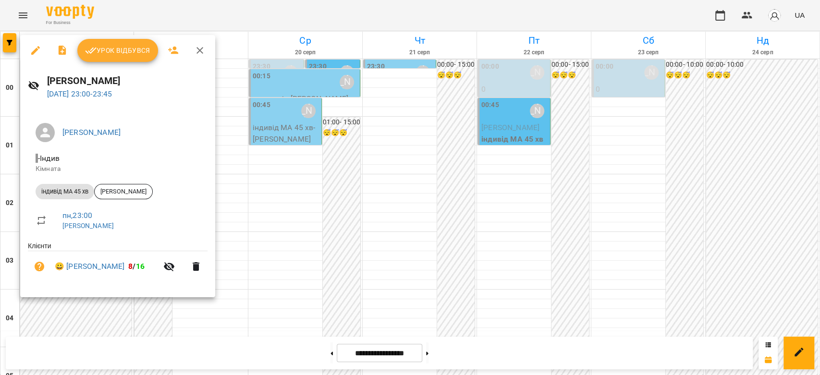
click at [328, 249] on div at bounding box center [410, 187] width 820 height 375
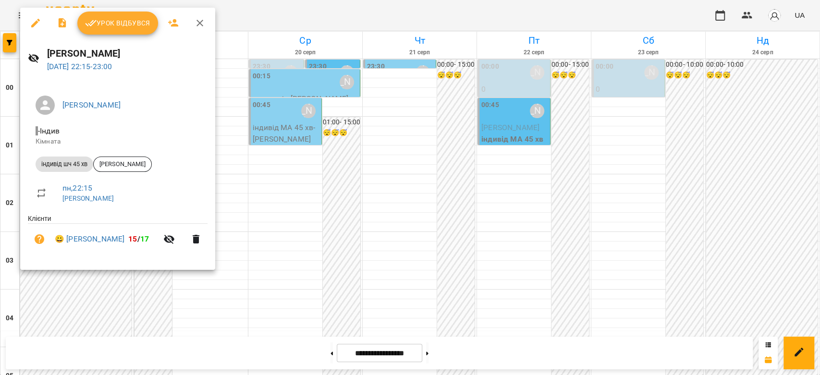
click at [296, 217] on div at bounding box center [410, 187] width 820 height 375
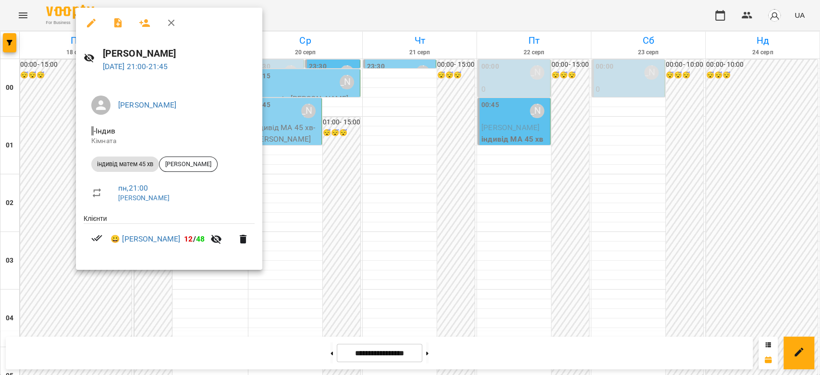
click at [296, 181] on div at bounding box center [410, 187] width 820 height 375
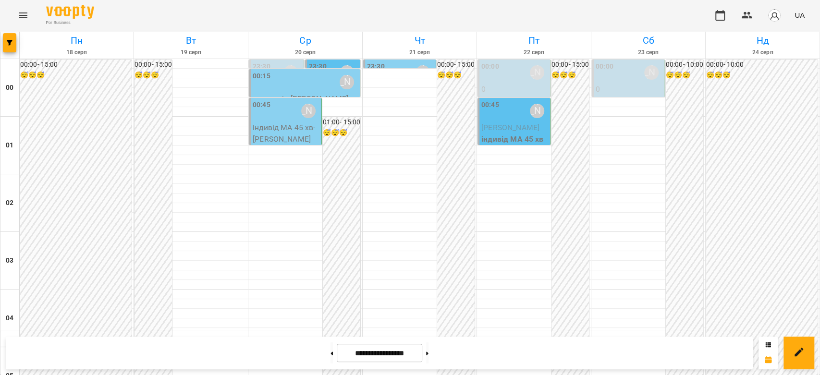
scroll to position [897, 0]
click at [429, 356] on button at bounding box center [427, 353] width 2 height 21
type input "**********"
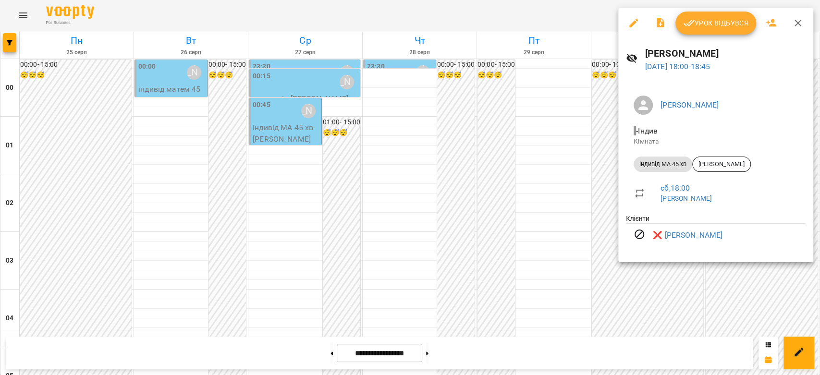
click at [615, 208] on div at bounding box center [410, 187] width 820 height 375
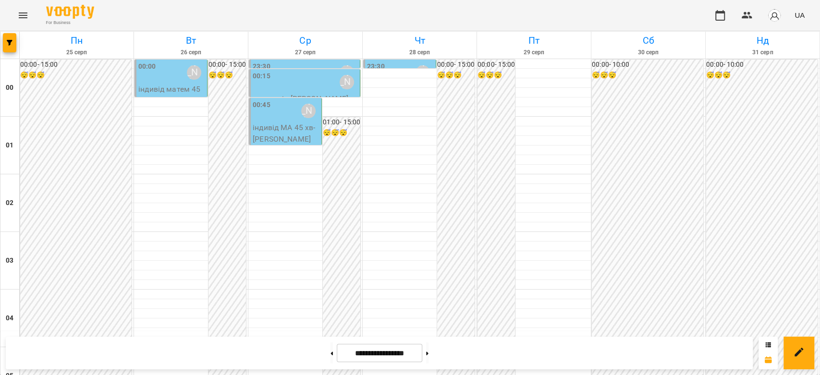
scroll to position [1111, 0]
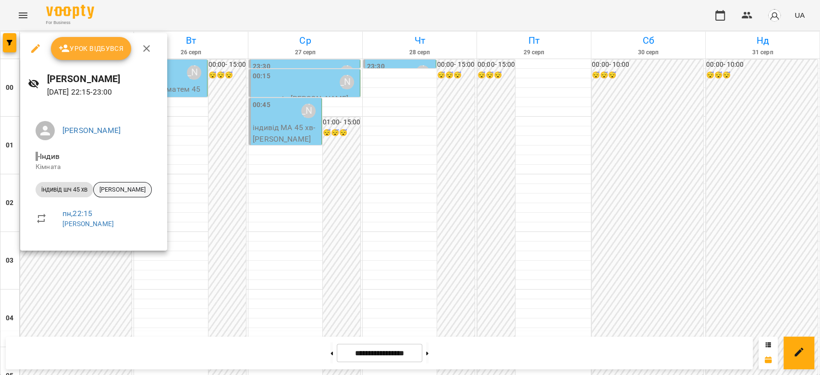
click at [128, 195] on div "Матвійчук Ніколь" at bounding box center [122, 189] width 59 height 15
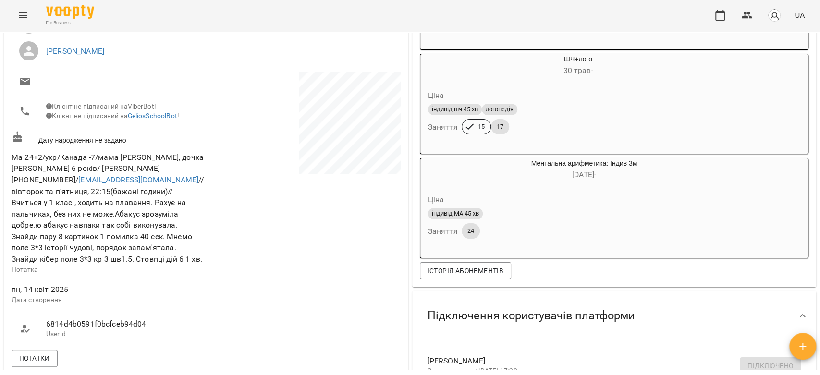
scroll to position [267, 0]
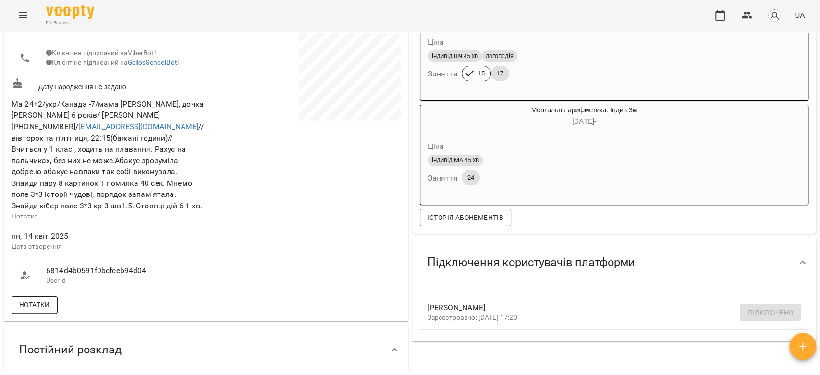
click at [49, 311] on span "Нотатки" at bounding box center [34, 305] width 31 height 12
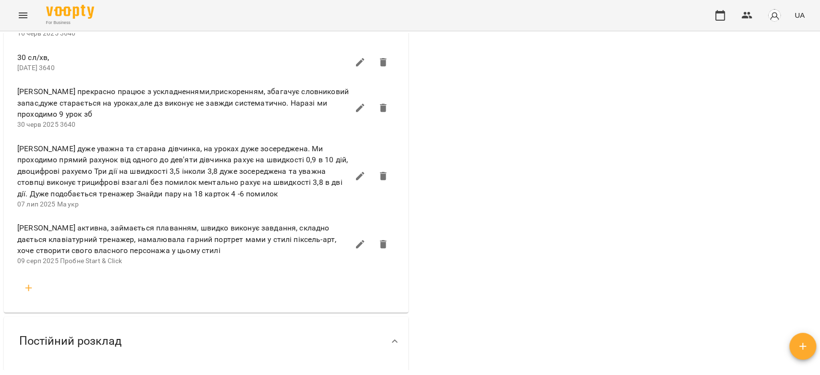
scroll to position [854, 0]
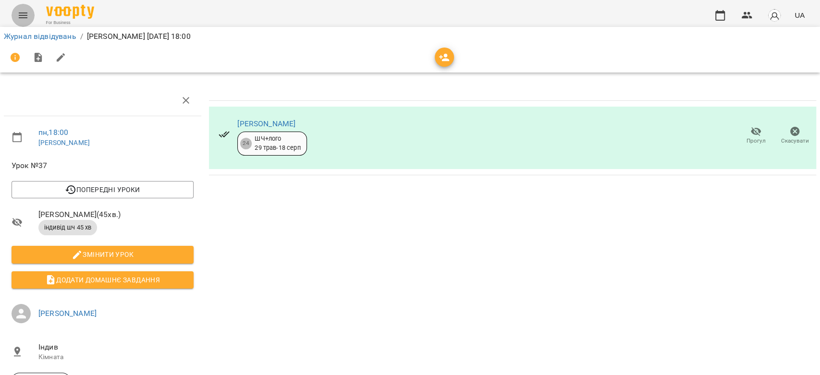
click at [16, 16] on button "Menu" at bounding box center [23, 15] width 23 height 23
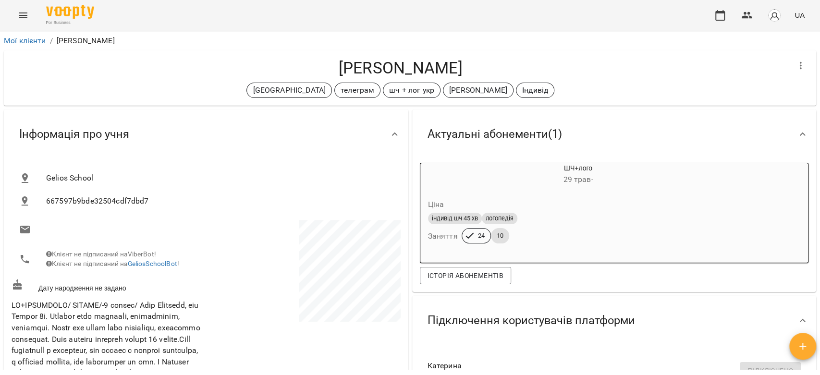
scroll to position [961, 0]
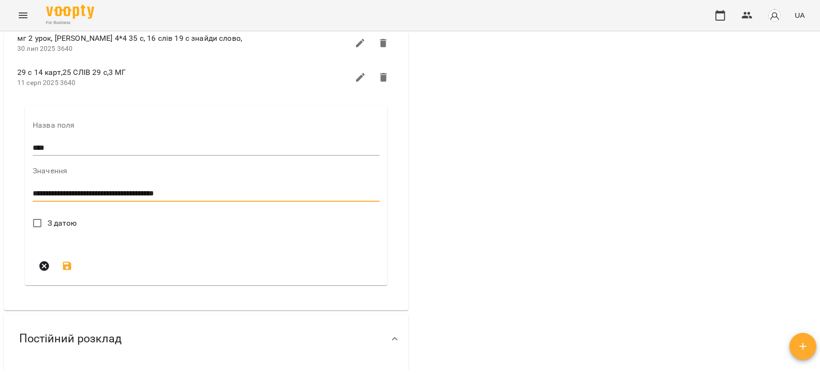
click at [70, 229] on span "З датою" at bounding box center [63, 224] width 30 height 12
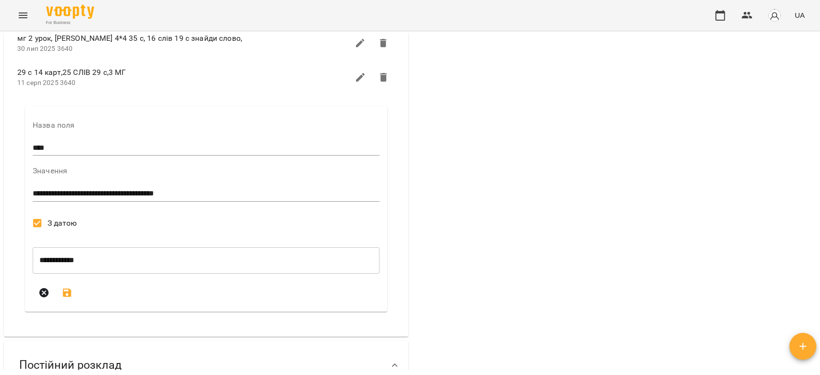
click at [61, 305] on button "submit" at bounding box center [67, 293] width 23 height 23
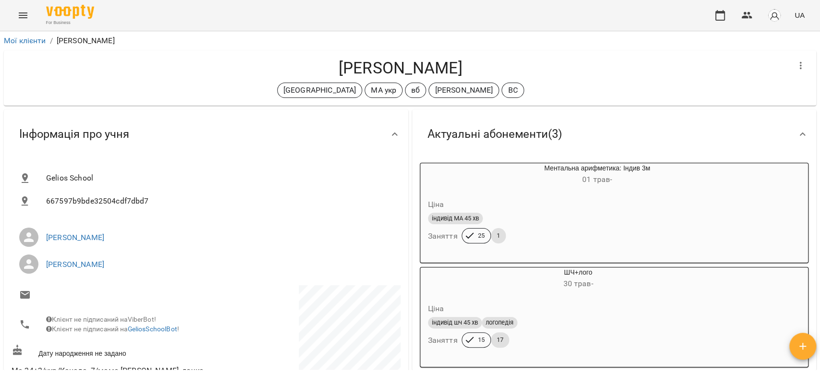
click at [23, 16] on icon "Menu" at bounding box center [23, 16] width 12 height 12
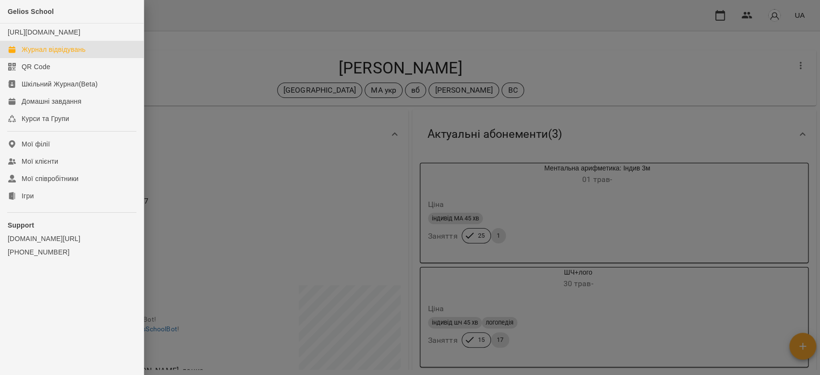
click at [46, 54] on div "Журнал відвідувань" at bounding box center [54, 50] width 64 height 10
